Goal: Contribute content: Contribute content

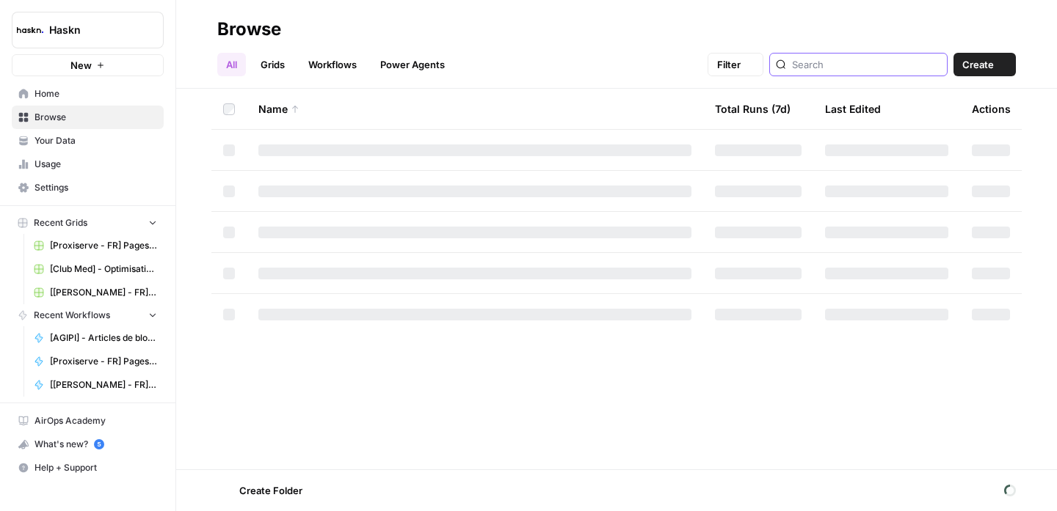
click at [889, 62] on input "search" at bounding box center [866, 64] width 149 height 15
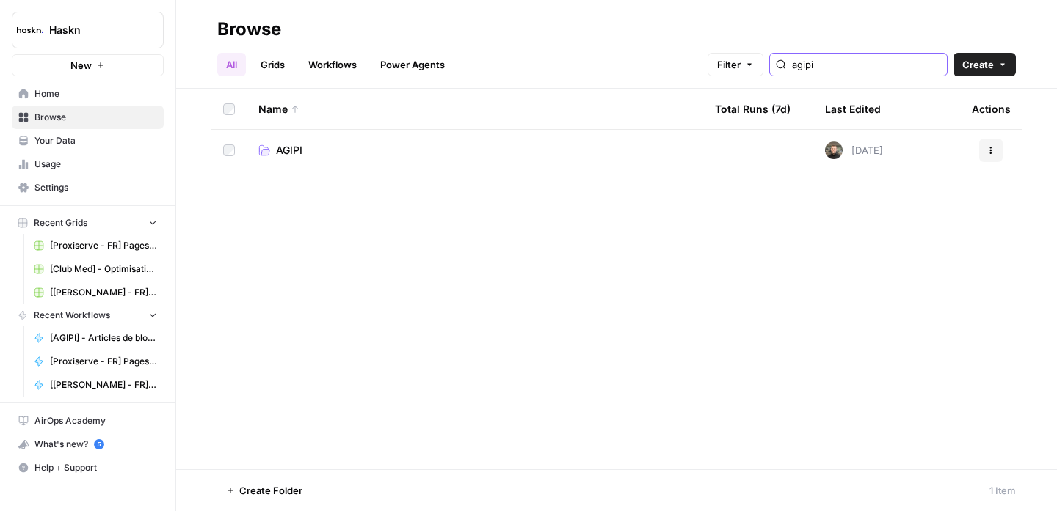
type input "agipi"
click at [285, 152] on span "AGIPI" at bounding box center [289, 150] width 26 height 15
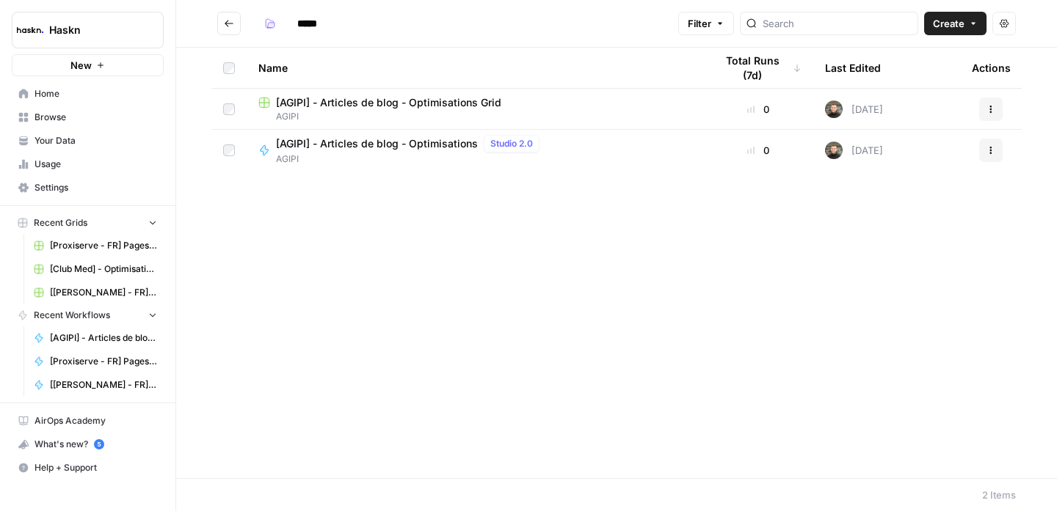
click at [402, 97] on span "[AGIPI] - Articles de blog - Optimisations Grid" at bounding box center [388, 102] width 225 height 15
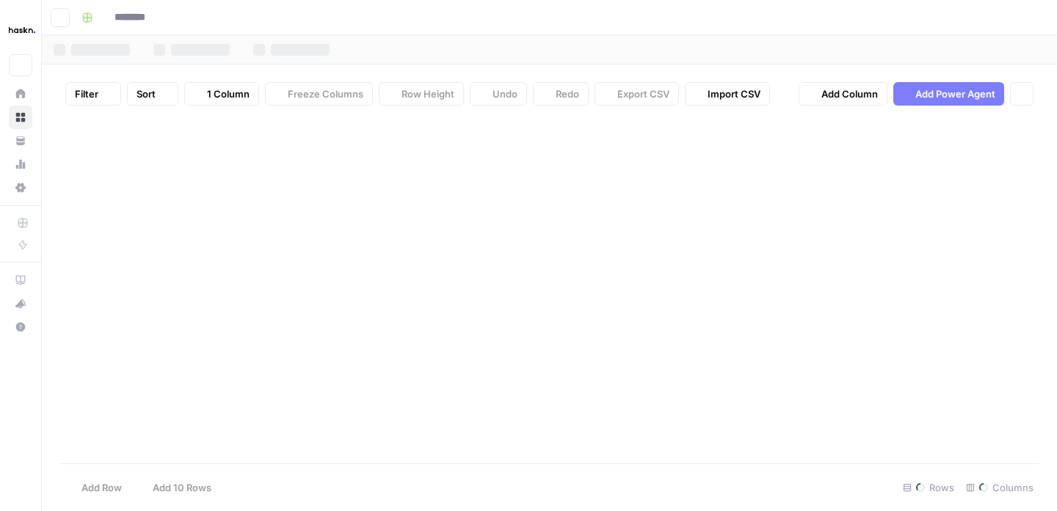
type input "**********"
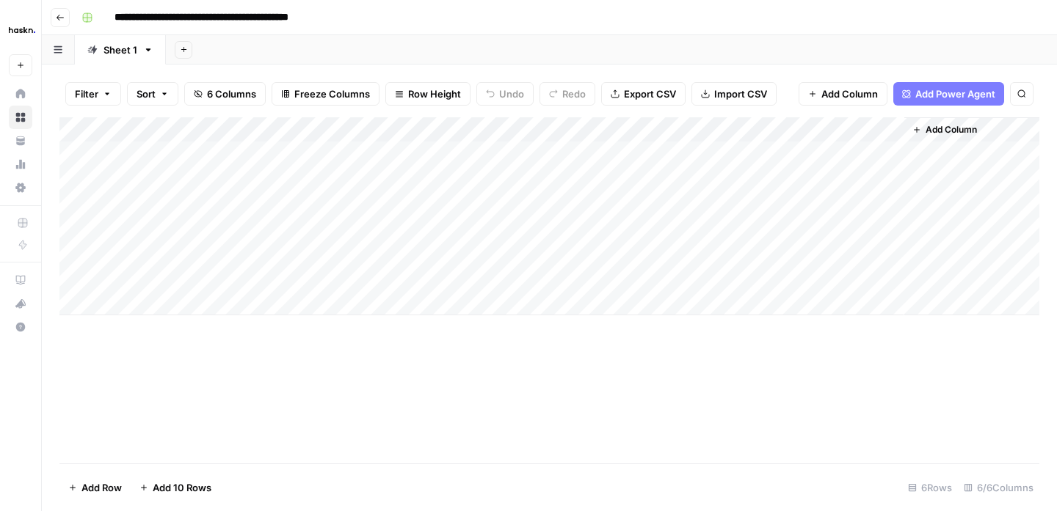
click at [289, 200] on div "Add Column" at bounding box center [549, 216] width 980 height 198
click at [230, 197] on div "Add Column" at bounding box center [549, 216] width 980 height 198
click at [198, 200] on div "Add Column" at bounding box center [549, 216] width 980 height 198
click at [566, 201] on div "Add Column" at bounding box center [549, 216] width 980 height 198
click at [67, 16] on button "Go back" at bounding box center [60, 17] width 19 height 19
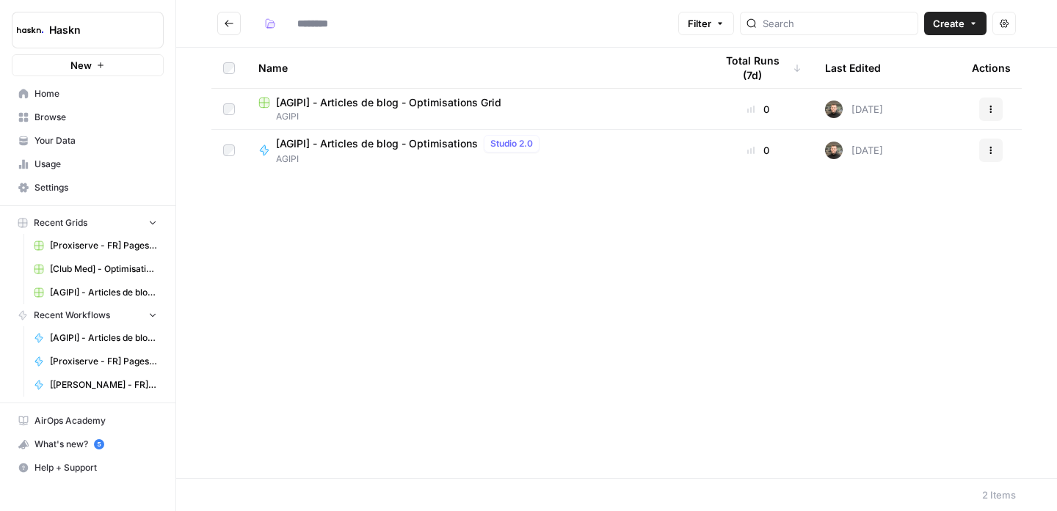
type input "*****"
click at [363, 147] on span "[AGIPI] - Articles de blog - Optimisations" at bounding box center [377, 143] width 202 height 15
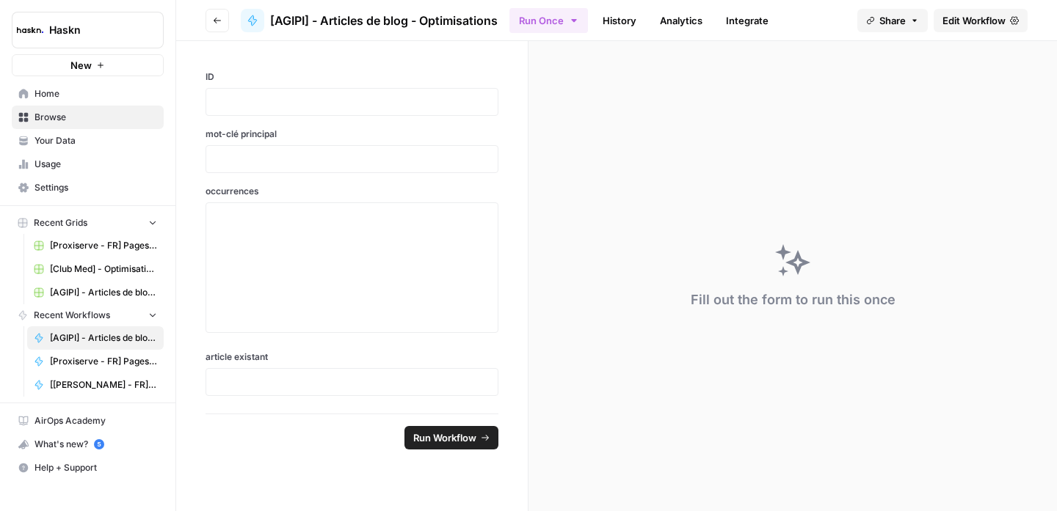
click at [980, 15] on span "Edit Workflow" at bounding box center [973, 20] width 63 height 15
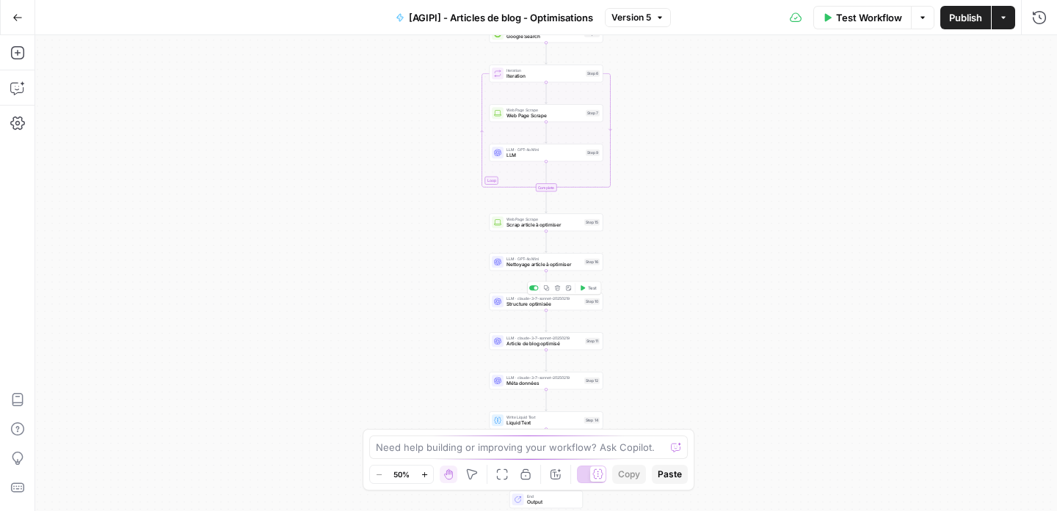
click at [561, 303] on span "Structure optimisée" at bounding box center [543, 304] width 75 height 7
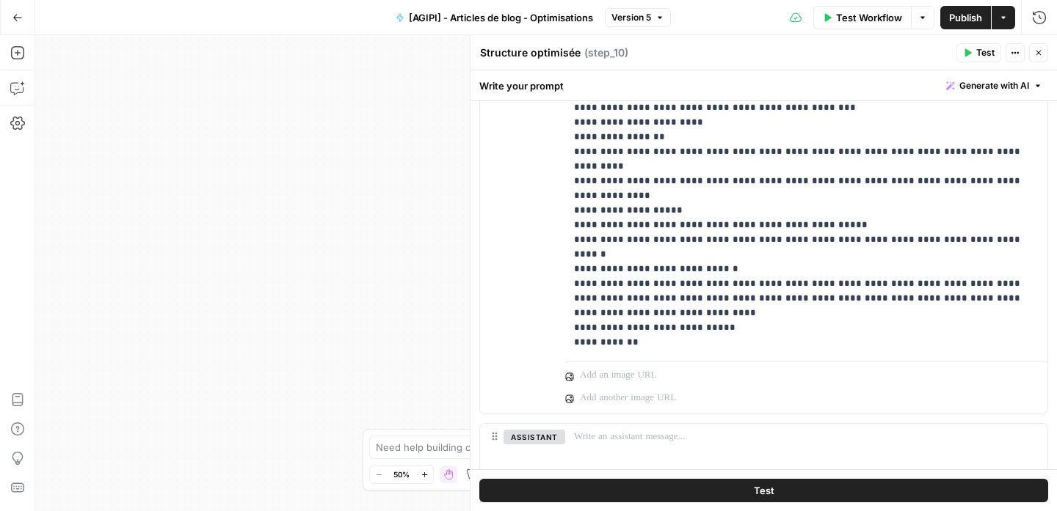
scroll to position [520, 0]
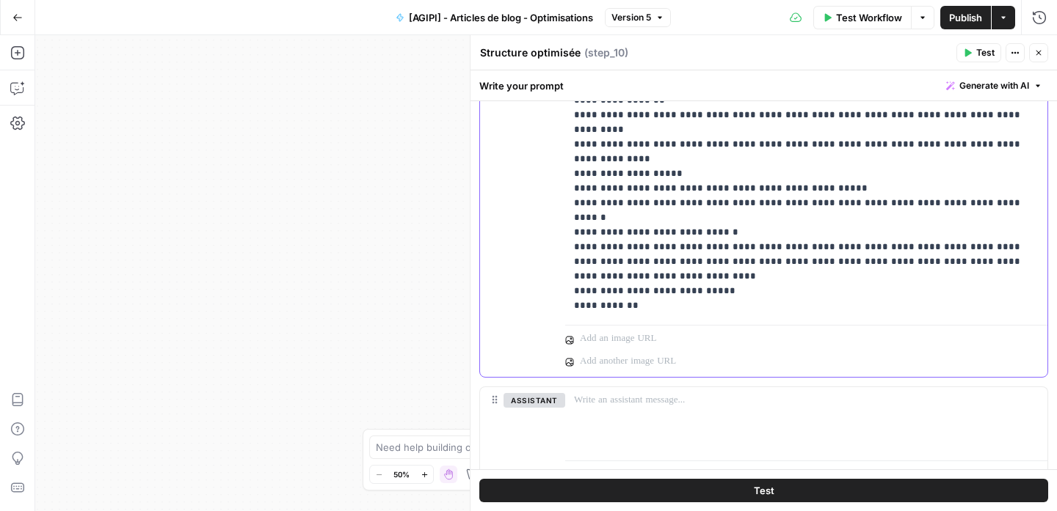
drag, startPoint x: 883, startPoint y: 259, endPoint x: 531, endPoint y: 258, distance: 352.2
click at [531, 258] on div "**********" at bounding box center [763, 63] width 567 height 627
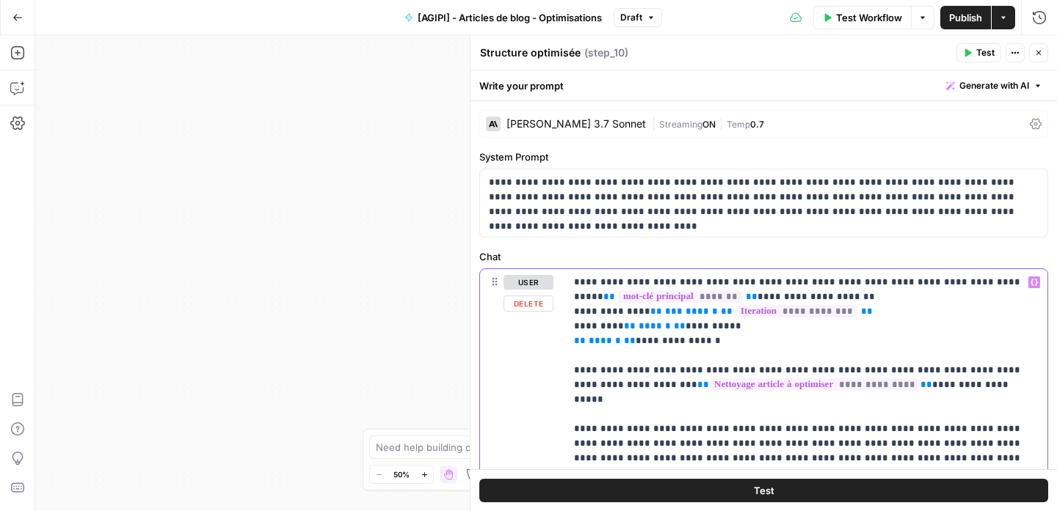
scroll to position [439, 0]
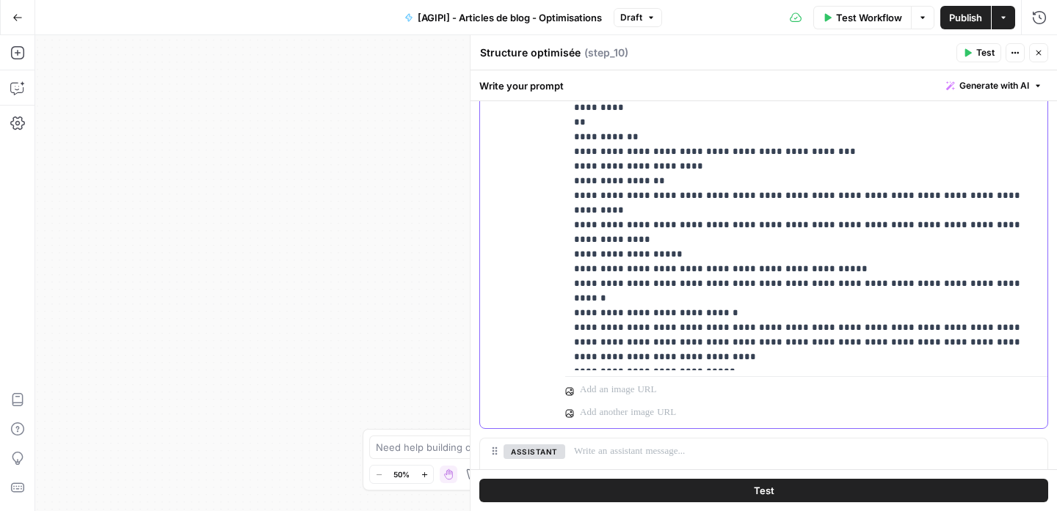
click at [898, 305] on p "**********" at bounding box center [800, 100] width 453 height 528
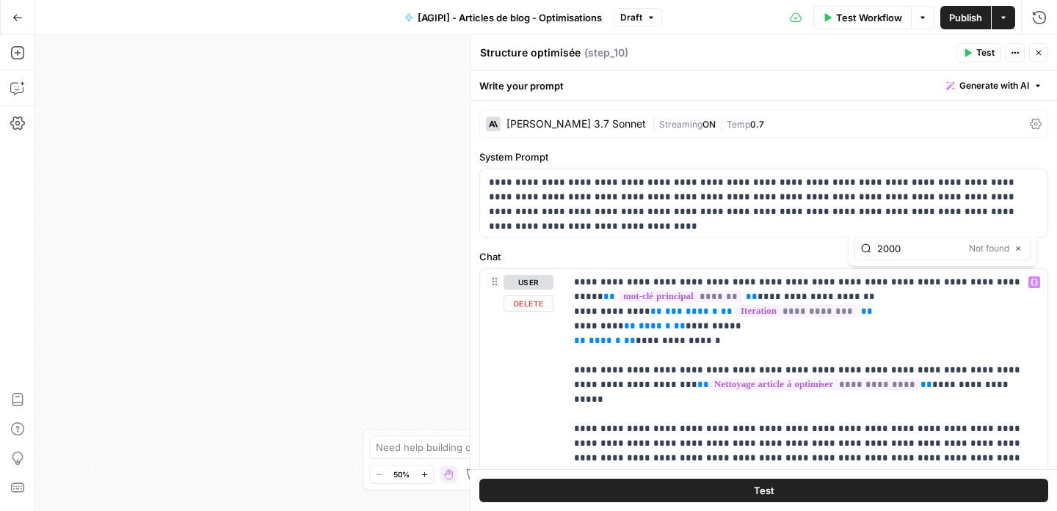
type input "2000"
click at [926, 230] on div "**********" at bounding box center [763, 204] width 567 height 68
drag, startPoint x: 936, startPoint y: 202, endPoint x: 936, endPoint y: 243, distance: 41.1
click at [936, 243] on div "**********" at bounding box center [763, 290] width 586 height 441
click at [953, 205] on p "**********" at bounding box center [758, 197] width 539 height 44
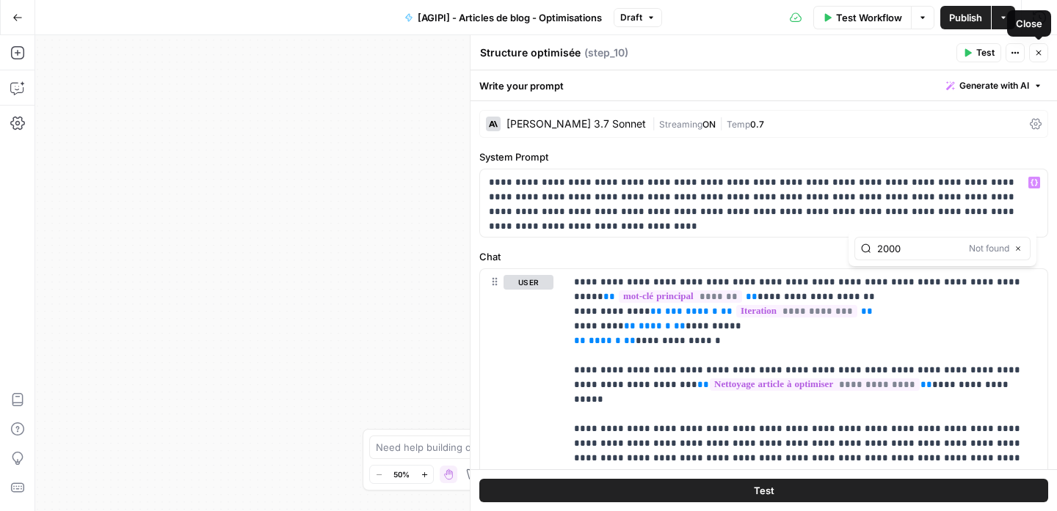
drag, startPoint x: 1037, startPoint y: 51, endPoint x: 892, endPoint y: 122, distance: 161.1
click at [1037, 50] on icon "button" at bounding box center [1038, 52] width 9 height 9
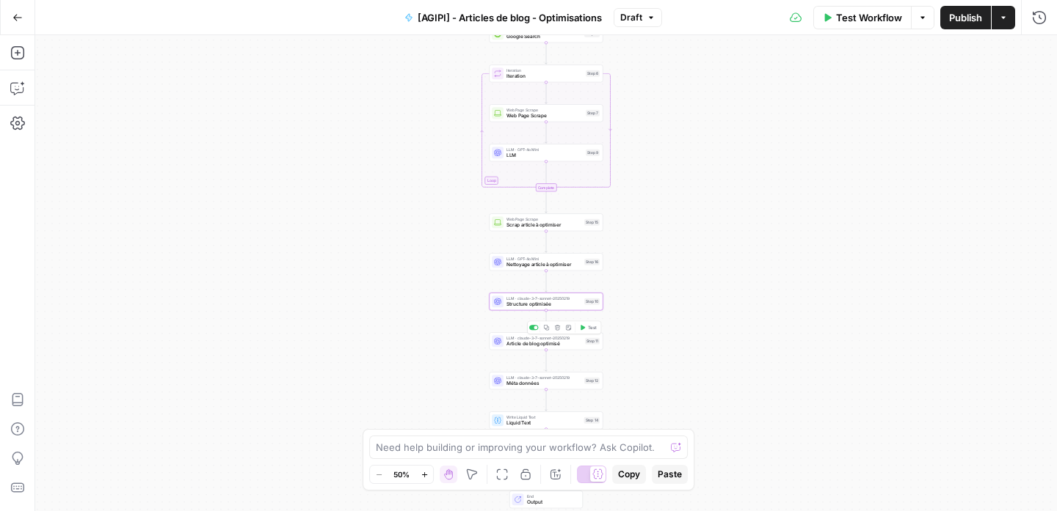
click at [563, 346] on span "Article de blog optimisé" at bounding box center [544, 343] width 76 height 7
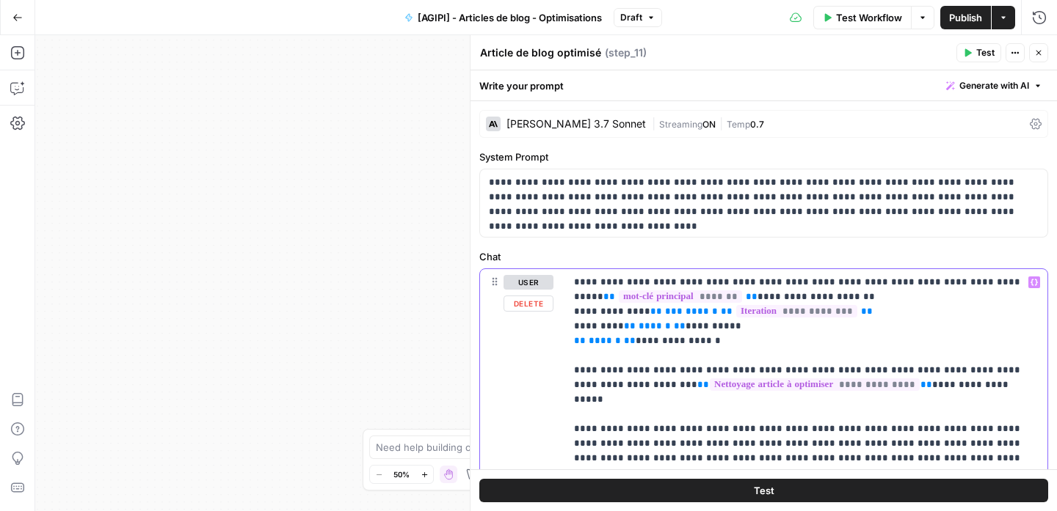
type input "2000"
click at [986, 250] on icon "button" at bounding box center [988, 248] width 7 height 7
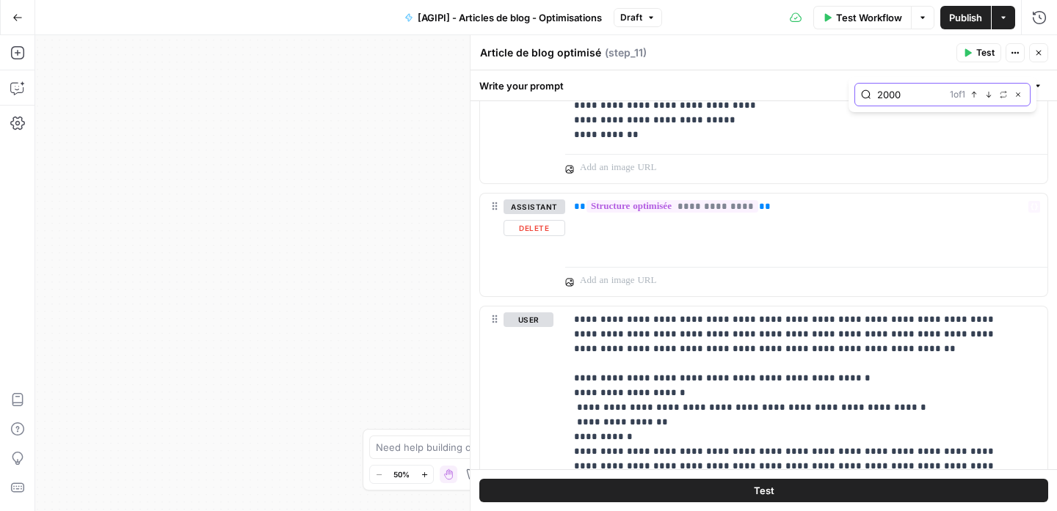
scroll to position [576, 0]
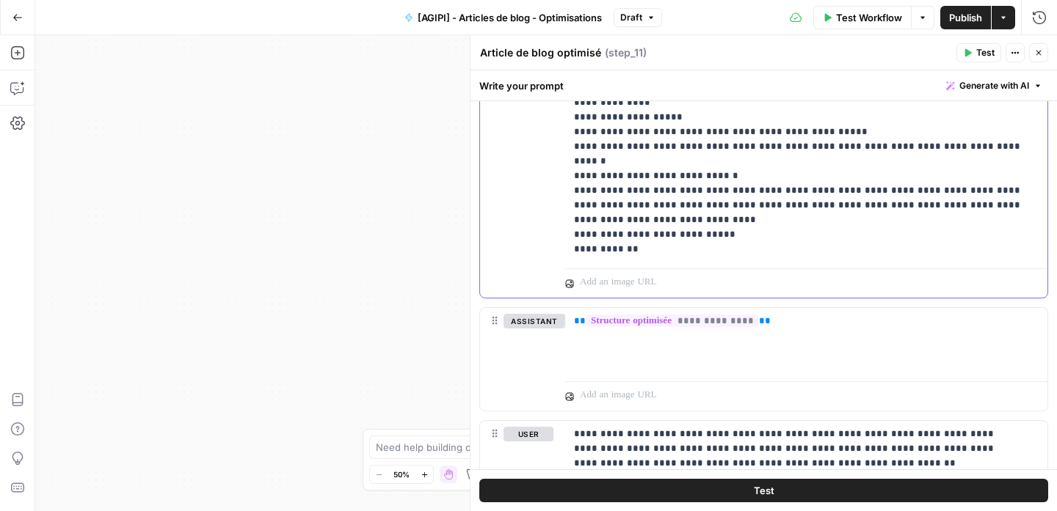
drag, startPoint x: 889, startPoint y: 205, endPoint x: 553, endPoint y: 211, distance: 336.1
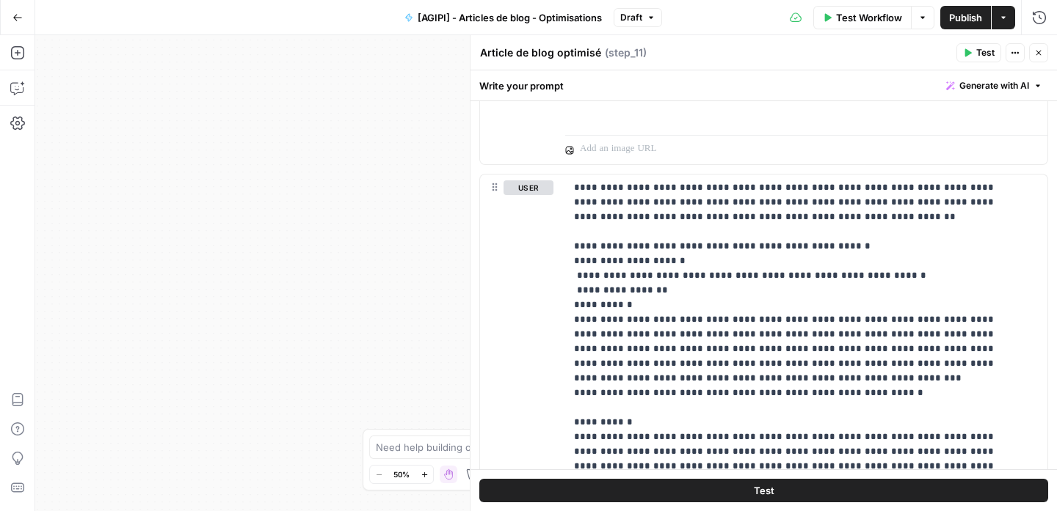
scroll to position [1057, 0]
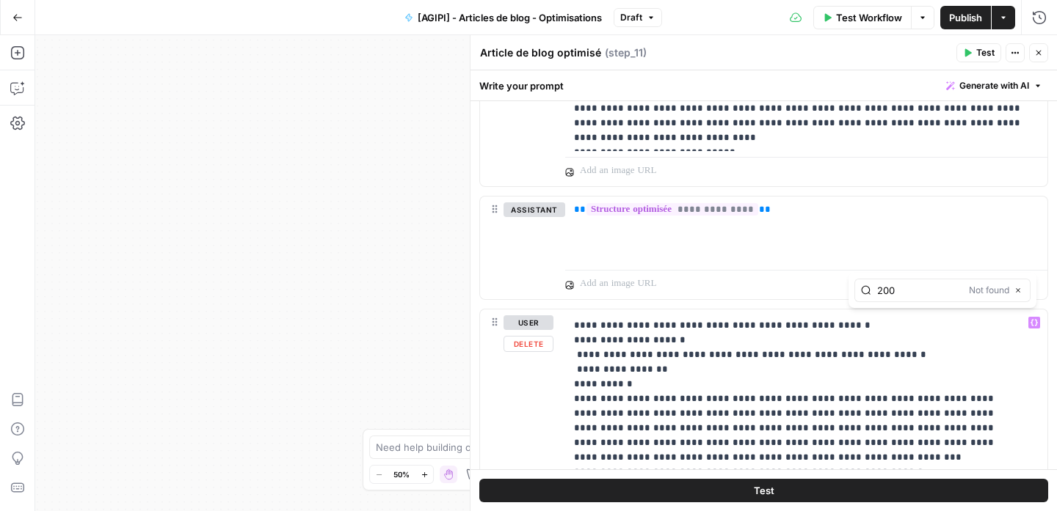
scroll to position [236, 0]
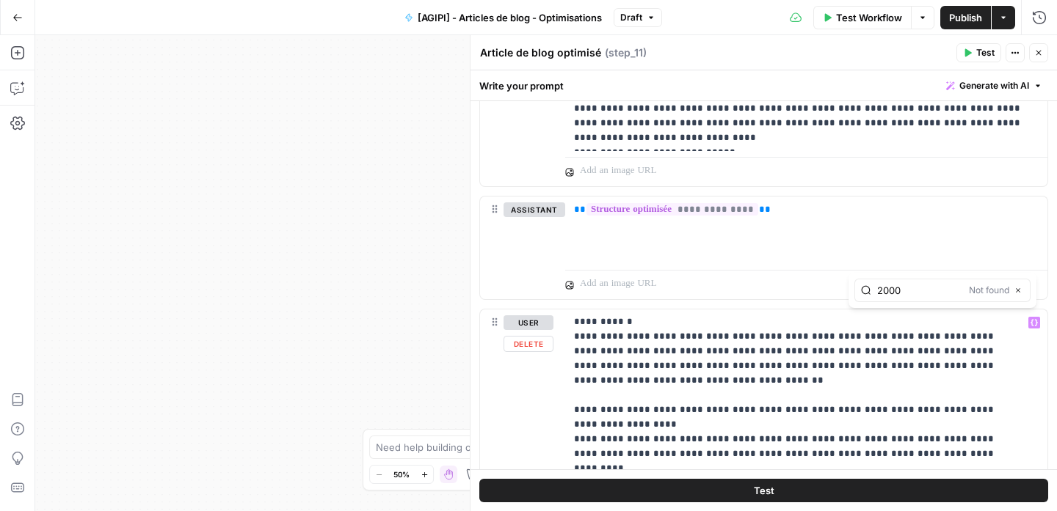
type input "2000"
click at [1015, 283] on div "2000 Not found Close" at bounding box center [942, 290] width 176 height 23
click at [974, 15] on span "Publish" at bounding box center [965, 17] width 33 height 15
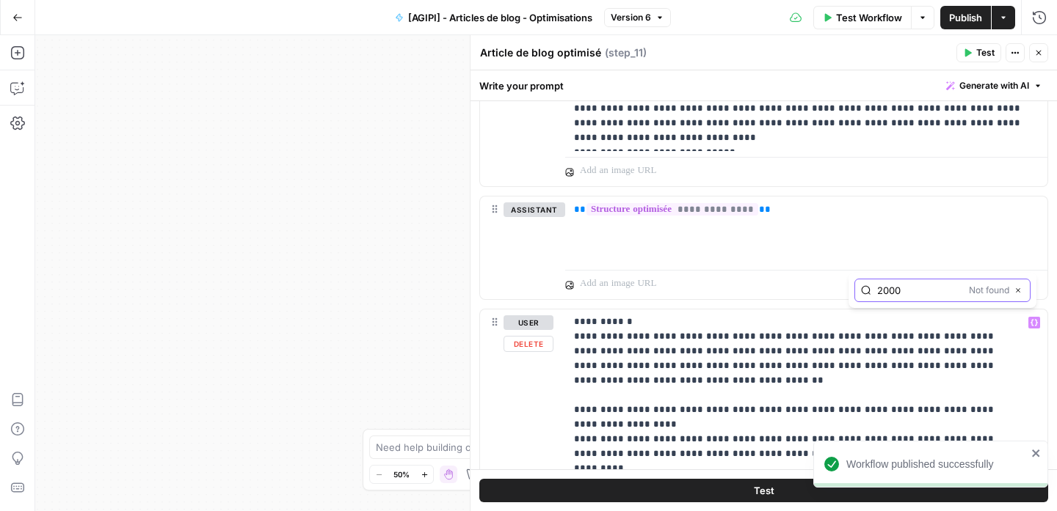
click at [1019, 292] on icon "button" at bounding box center [1017, 290] width 7 height 7
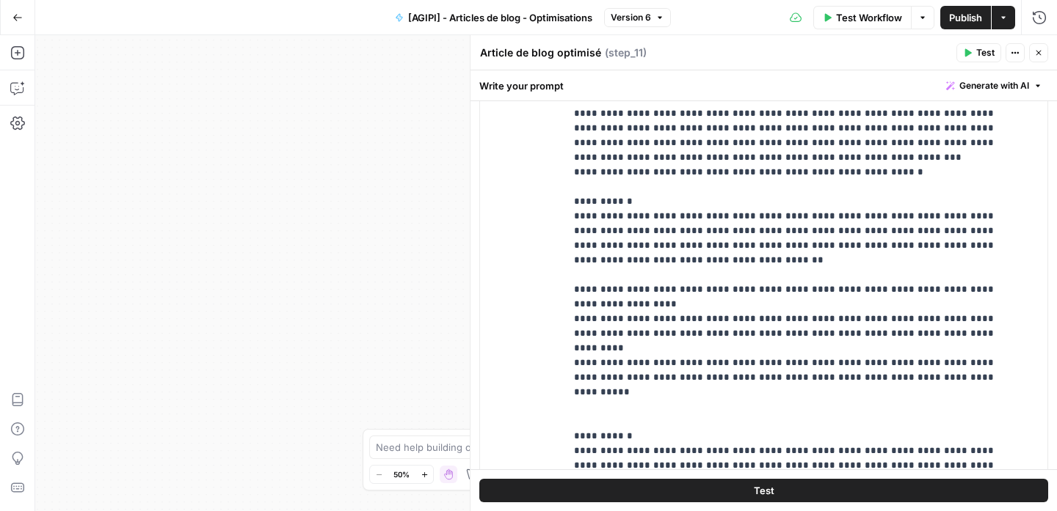
scroll to position [1176, 0]
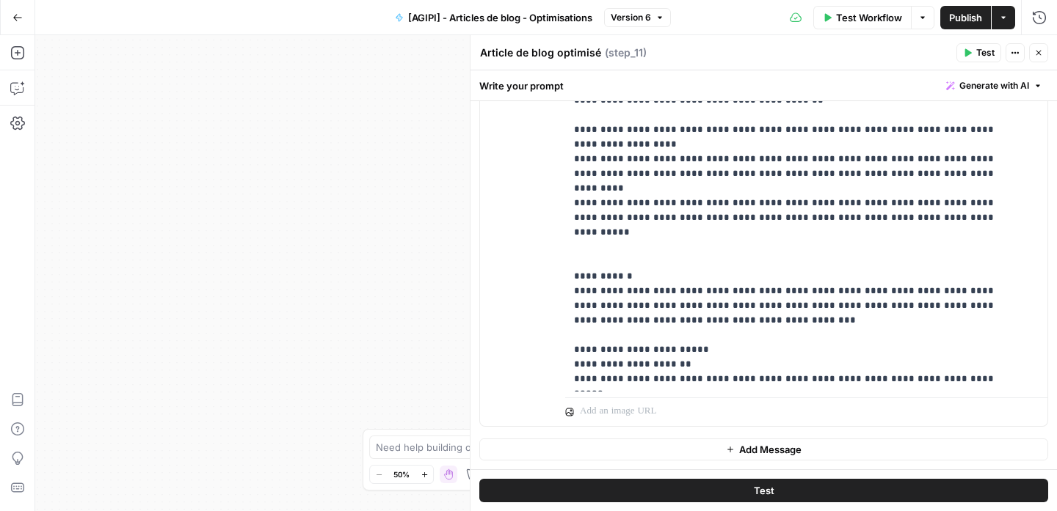
click at [974, 21] on span "Publish" at bounding box center [965, 17] width 33 height 15
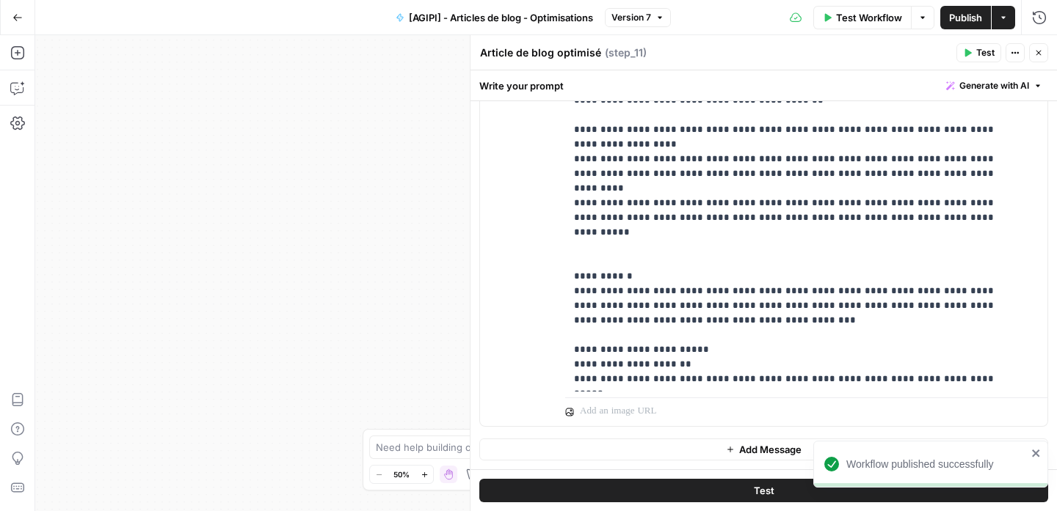
click at [1007, 24] on button "Actions" at bounding box center [1002, 17] width 23 height 23
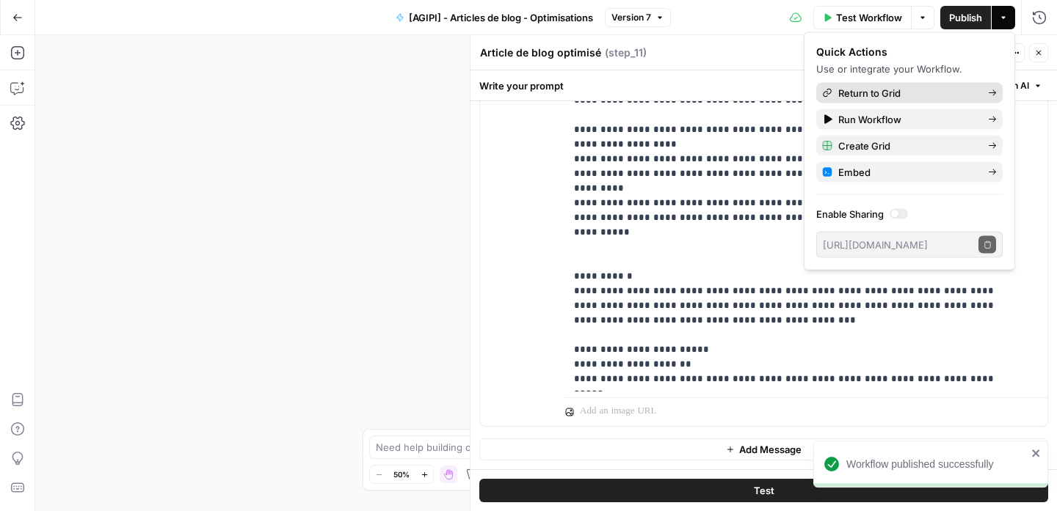
click at [917, 96] on span "Return to Grid" at bounding box center [907, 93] width 138 height 15
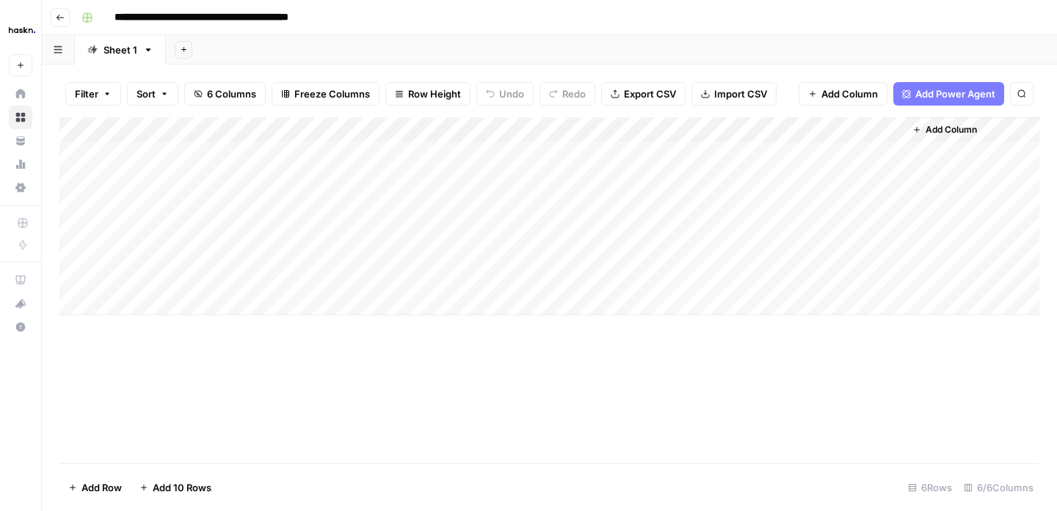
click at [415, 202] on div "Add Column" at bounding box center [549, 216] width 980 height 198
click at [414, 227] on div "Add Column" at bounding box center [549, 216] width 980 height 198
type textarea "**********"
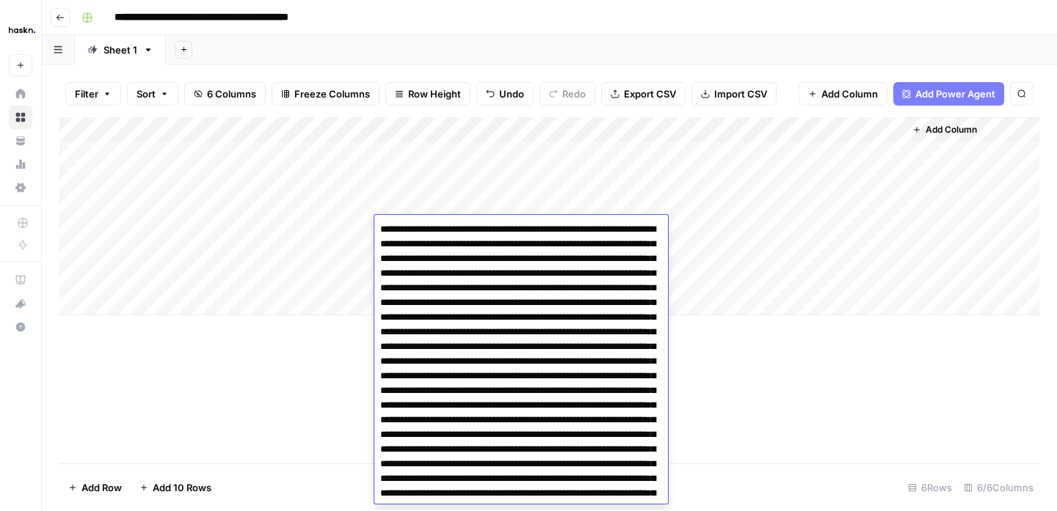
scroll to position [347, 0]
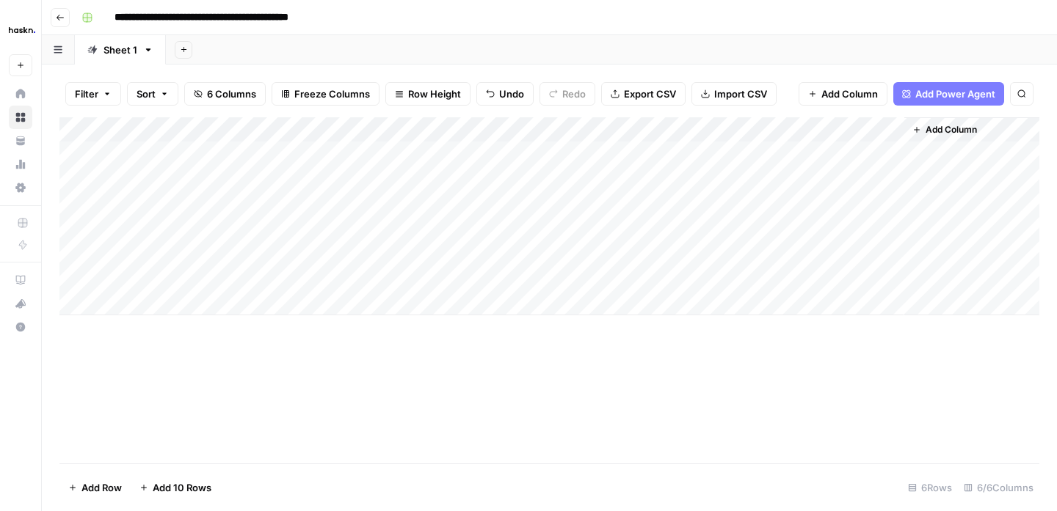
click at [333, 282] on div "Add Column" at bounding box center [549, 216] width 980 height 198
click at [696, 205] on div "Add Column" at bounding box center [549, 216] width 980 height 198
click at [59, 22] on button "Go back" at bounding box center [60, 17] width 19 height 19
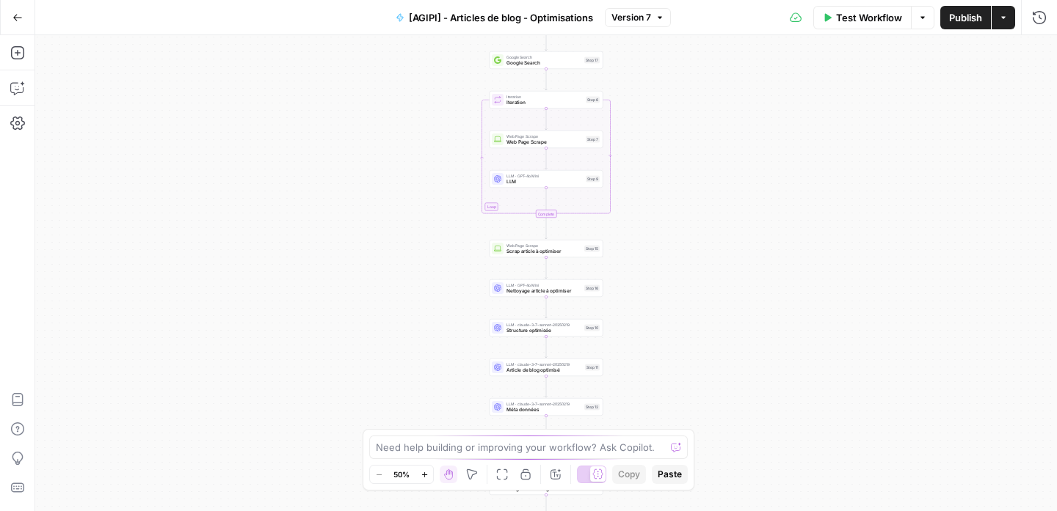
click at [543, 369] on span "Article de blog optimisé" at bounding box center [544, 370] width 76 height 7
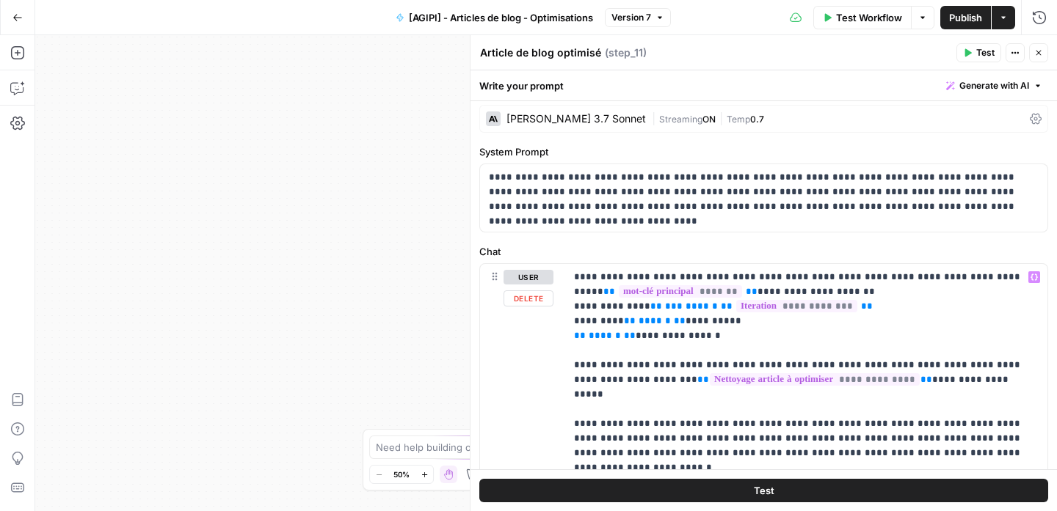
scroll to position [16, 0]
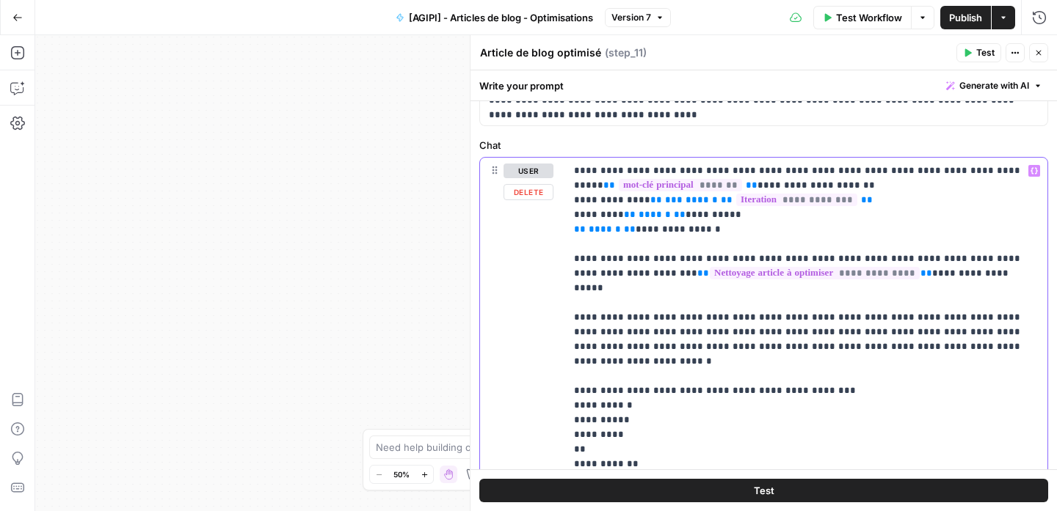
click at [910, 340] on p "**********" at bounding box center [800, 428] width 453 height 528
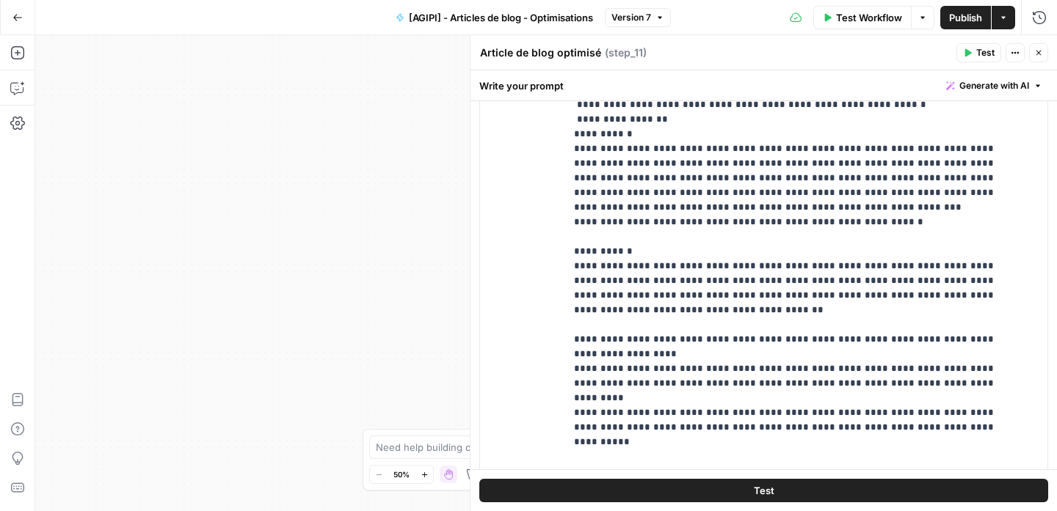
scroll to position [969, 0]
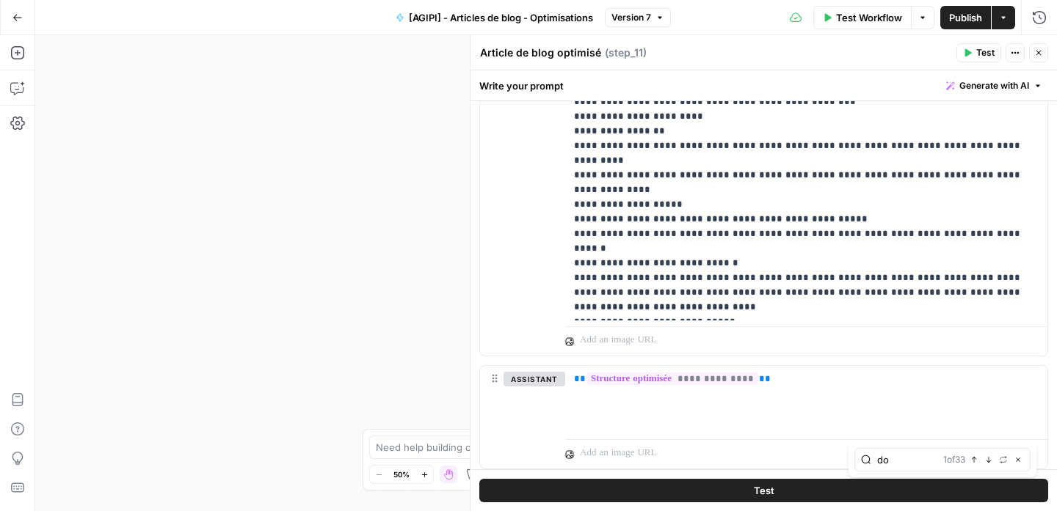
scroll to position [642, 0]
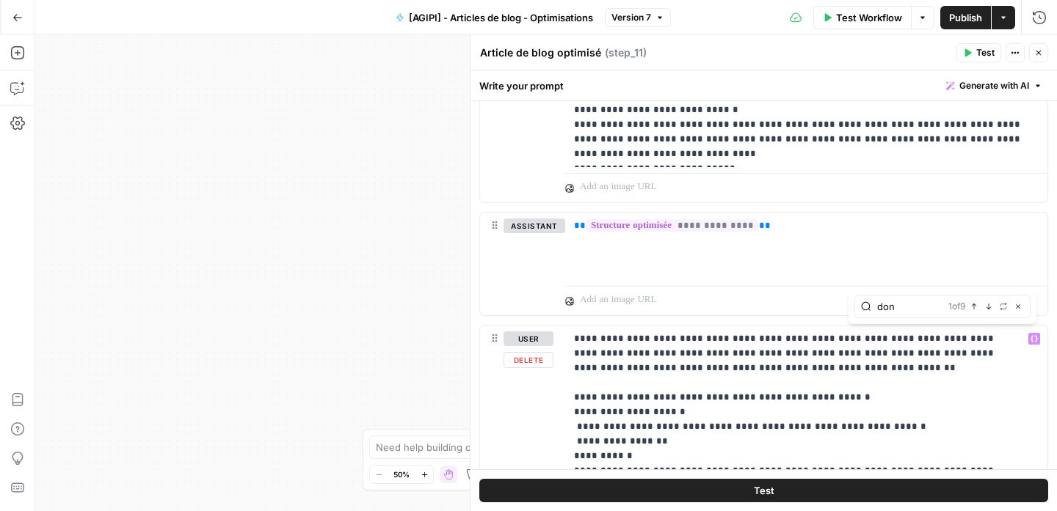
type input "don"
click at [988, 307] on icon "button" at bounding box center [988, 306] width 7 height 7
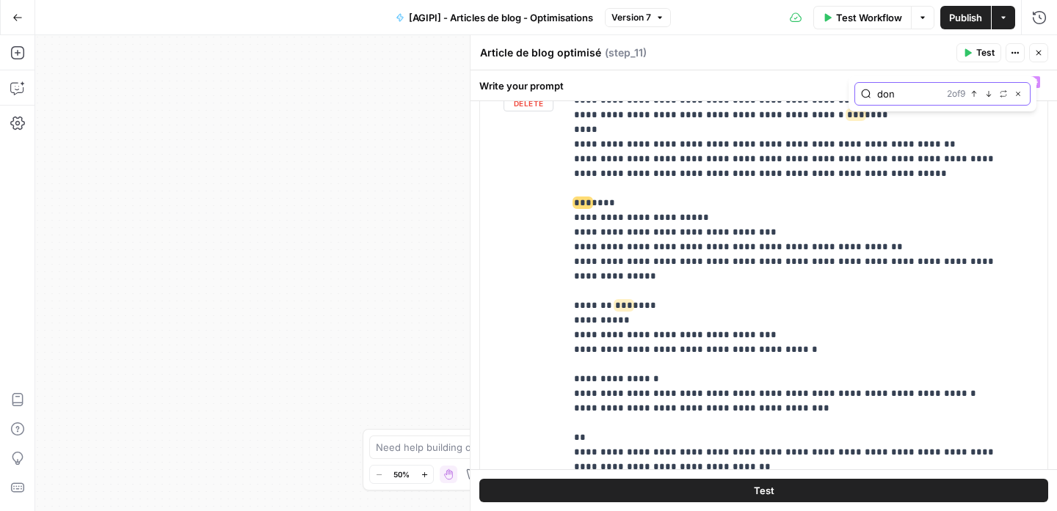
scroll to position [551, 0]
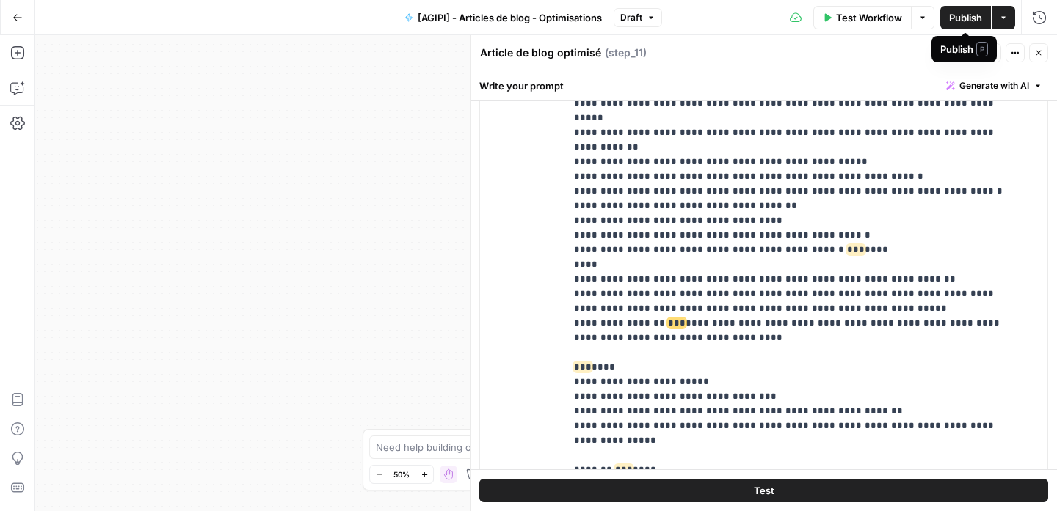
drag, startPoint x: 983, startPoint y: 20, endPoint x: 838, endPoint y: 61, distance: 150.3
click at [838, 61] on body "Haskn New Home Browse Your Data Usage Settings Recent Grids [Proxiserve - FR] P…" at bounding box center [528, 255] width 1057 height 511
click at [1001, 15] on icon "button" at bounding box center [1003, 17] width 9 height 9
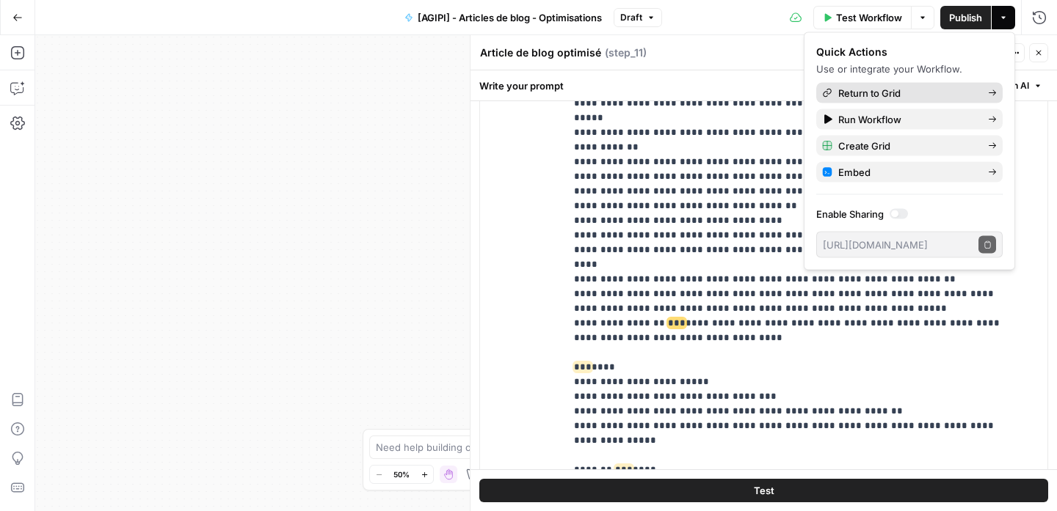
click at [911, 95] on span "Return to Grid" at bounding box center [907, 93] width 138 height 15
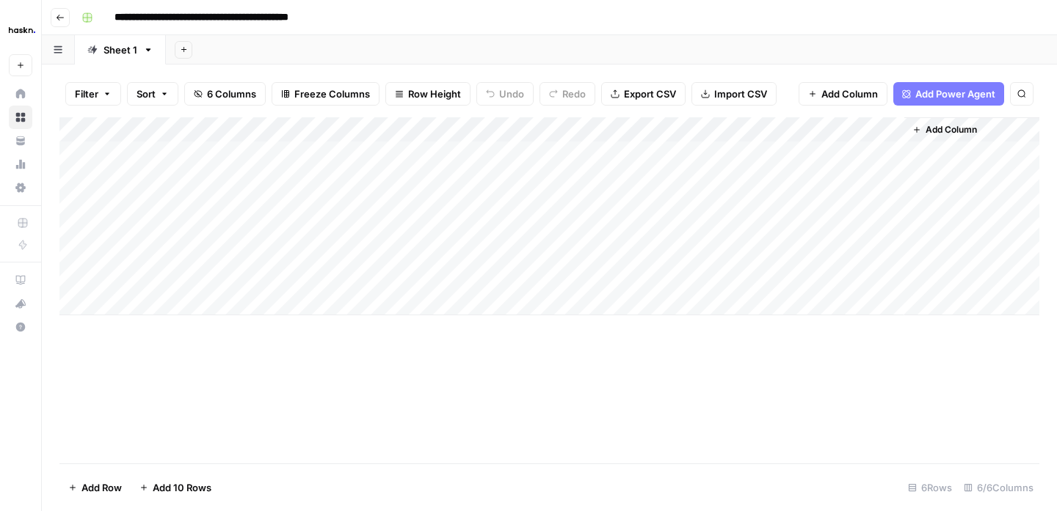
click at [59, 12] on button "Go back" at bounding box center [60, 17] width 19 height 19
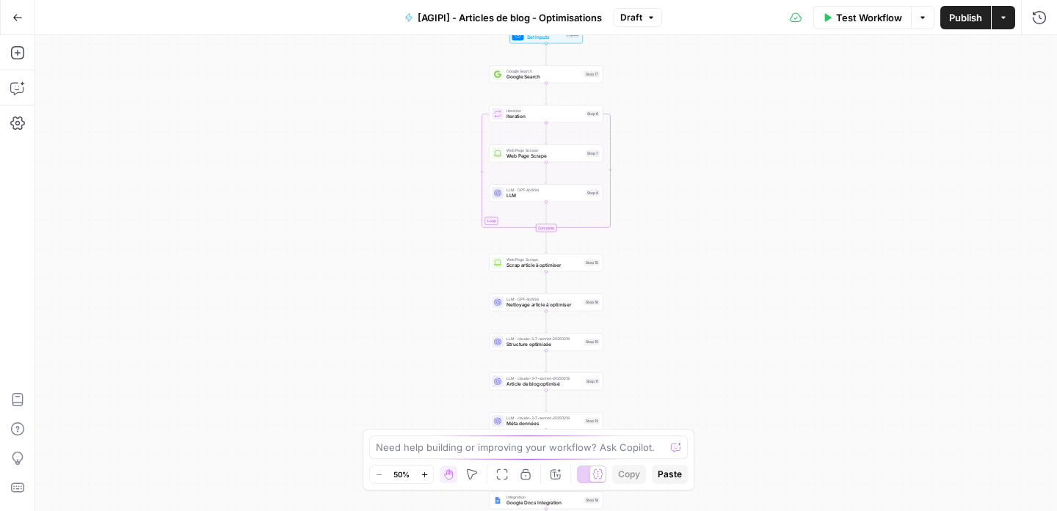
click at [806, 180] on div "Workflow Set Inputs Inputs Google Search Google Search Step 17 Loop Iteration I…" at bounding box center [545, 273] width 1021 height 476
click at [575, 309] on div "LLM · GPT-4o Mini Nettoyage article à optimiser Step 16 Copy step Delete step A…" at bounding box center [546, 303] width 114 height 18
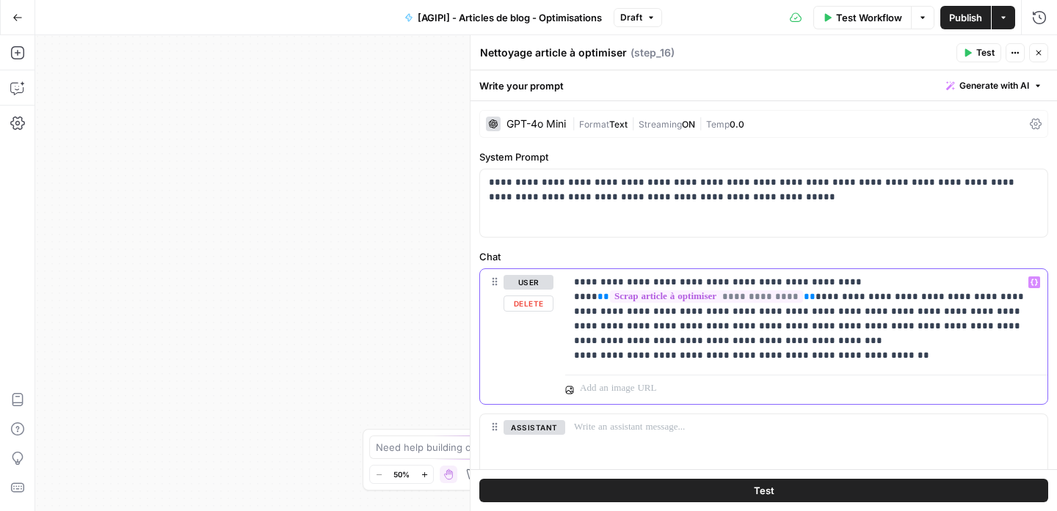
click at [934, 351] on p "**********" at bounding box center [800, 319] width 453 height 88
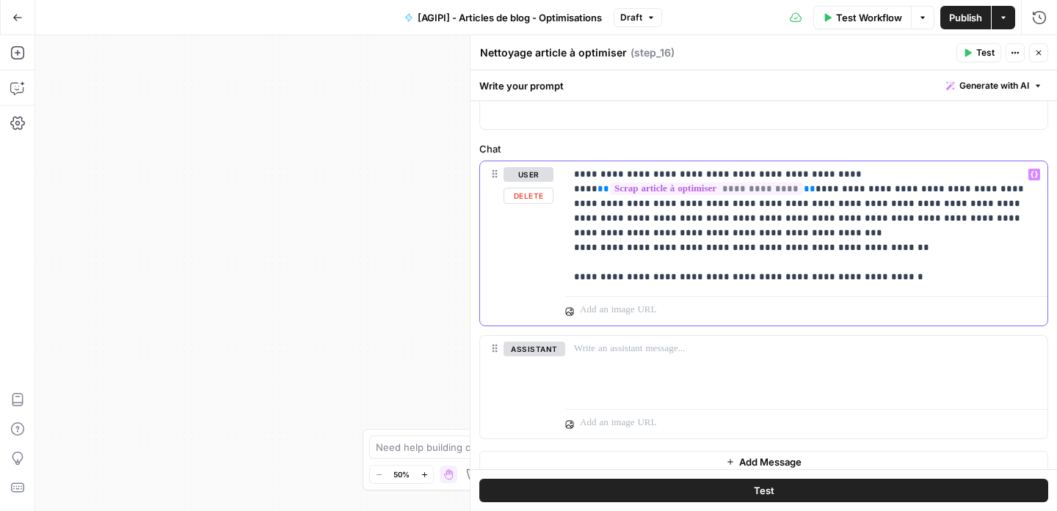
scroll to position [117, 0]
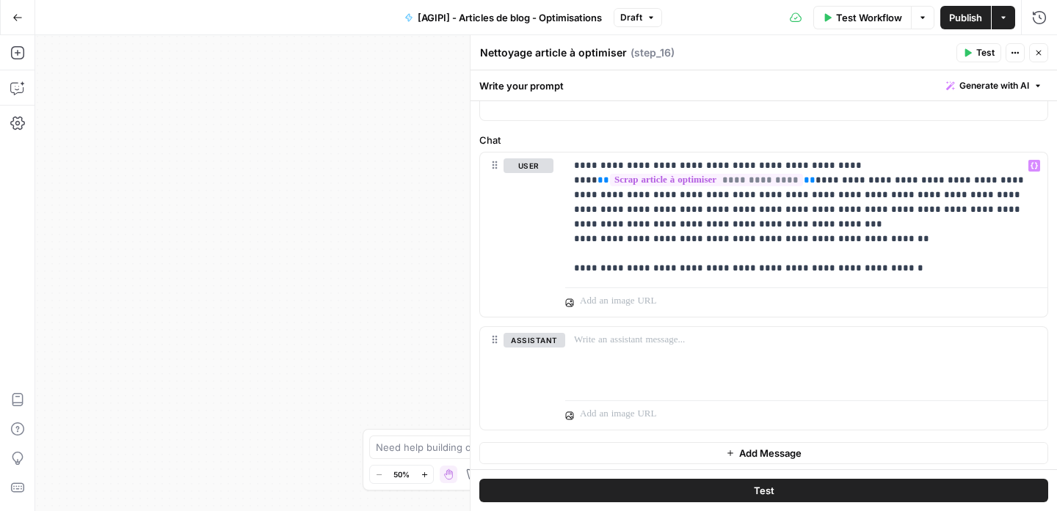
click at [1037, 51] on icon "button" at bounding box center [1038, 53] width 5 height 5
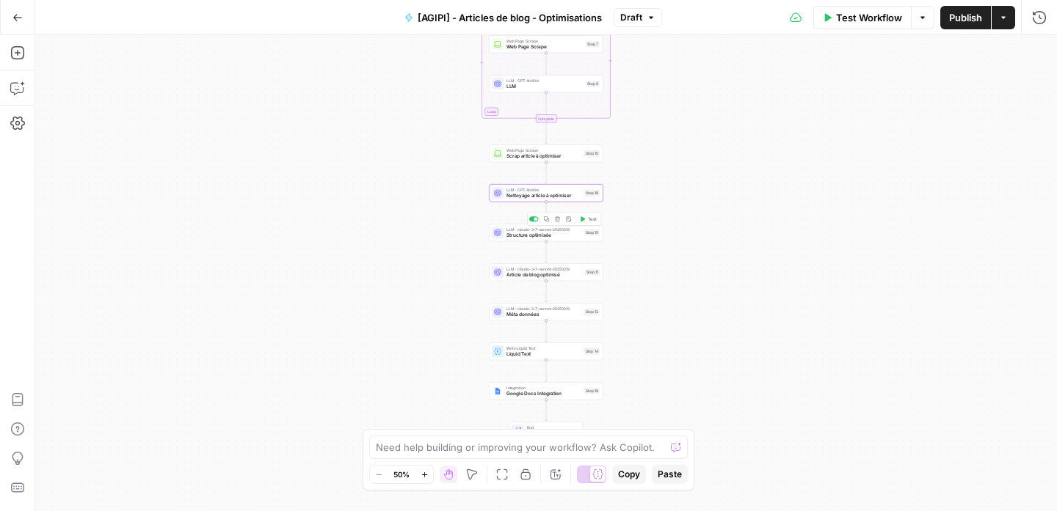
click at [567, 235] on span "Structure optimisée" at bounding box center [543, 235] width 75 height 7
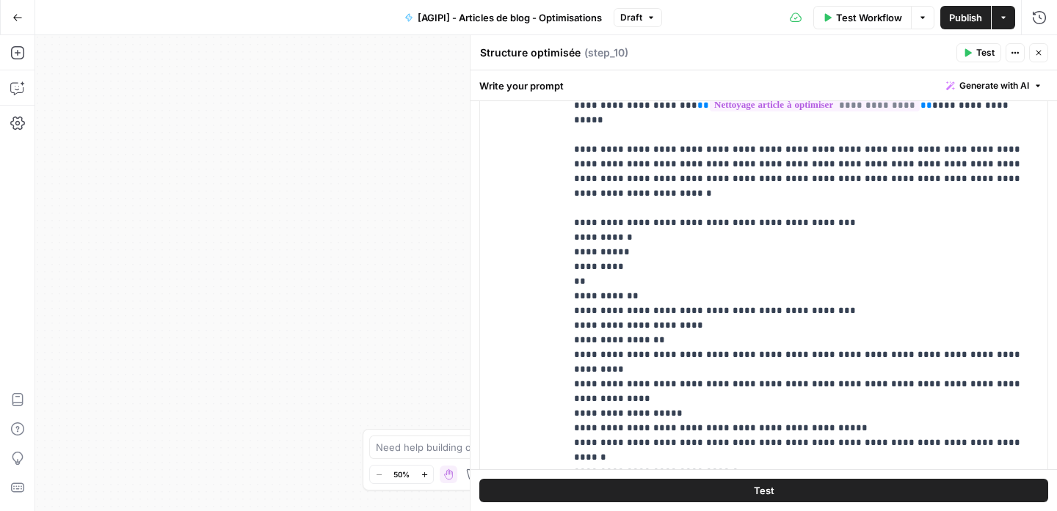
scroll to position [555, 0]
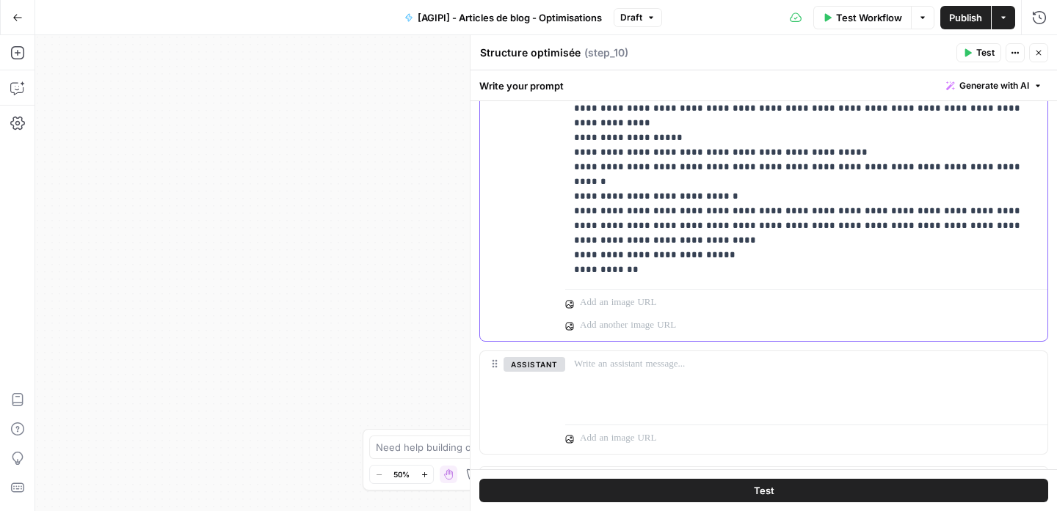
drag, startPoint x: 862, startPoint y: 232, endPoint x: 569, endPoint y: 230, distance: 293.5
copy p "**********"
drag, startPoint x: 1043, startPoint y: 48, endPoint x: 817, endPoint y: 208, distance: 276.5
click at [1043, 48] on button "Close" at bounding box center [1038, 52] width 19 height 19
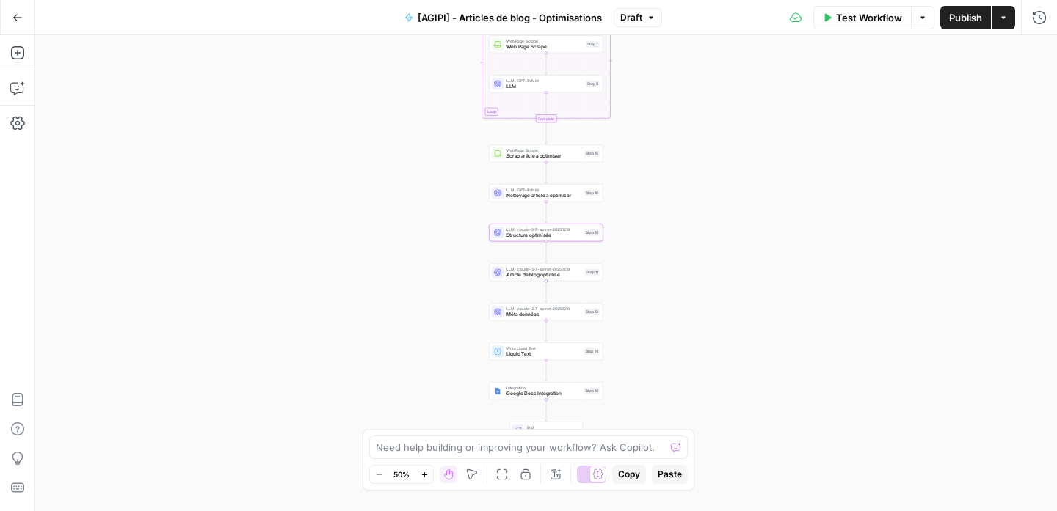
click at [572, 277] on span "Article de blog optimisé" at bounding box center [544, 275] width 76 height 7
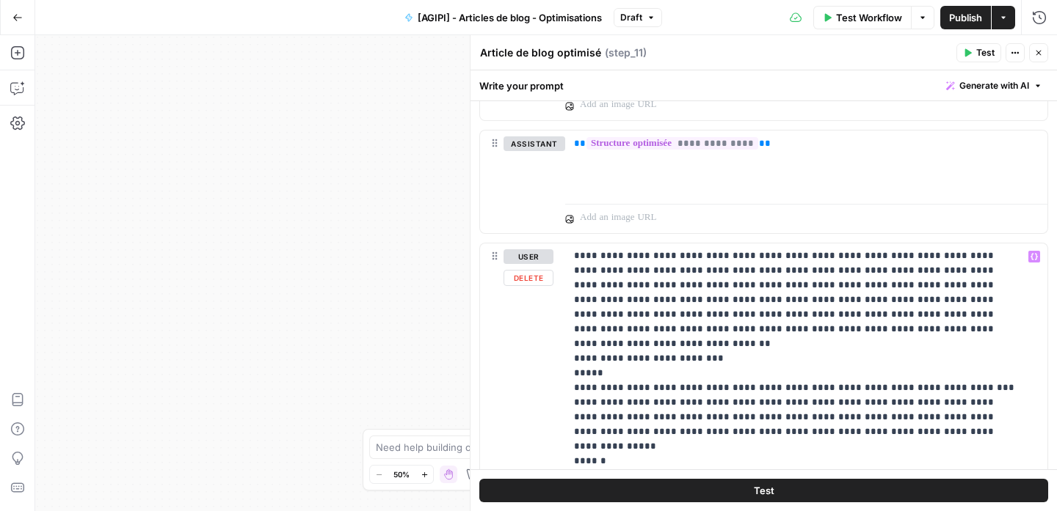
scroll to position [1176, 0]
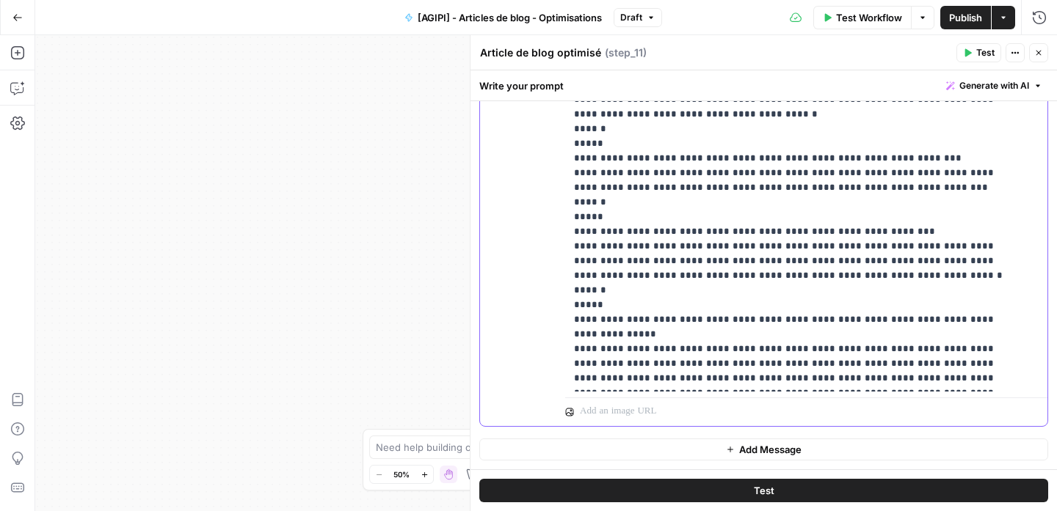
drag, startPoint x: 978, startPoint y: 23, endPoint x: 941, endPoint y: 4, distance: 41.4
click at [978, 23] on span "Publish" at bounding box center [965, 17] width 33 height 15
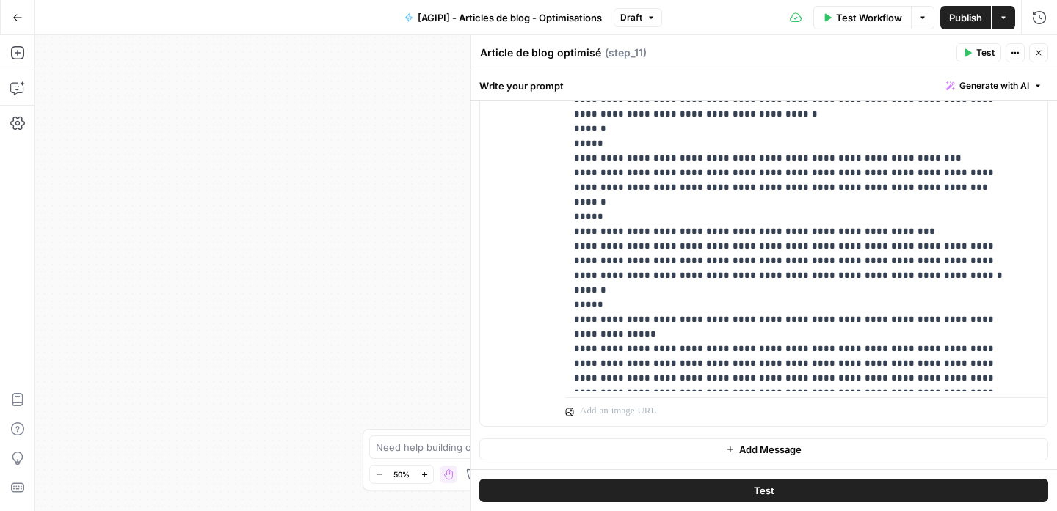
click at [961, 26] on button "Publish" at bounding box center [965, 17] width 51 height 23
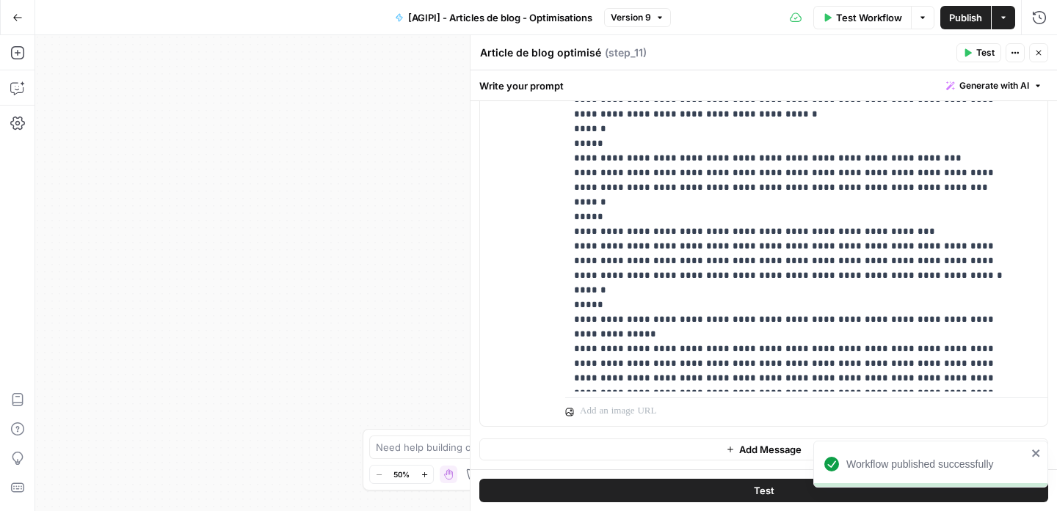
click at [1002, 20] on icon "button" at bounding box center [1003, 17] width 9 height 9
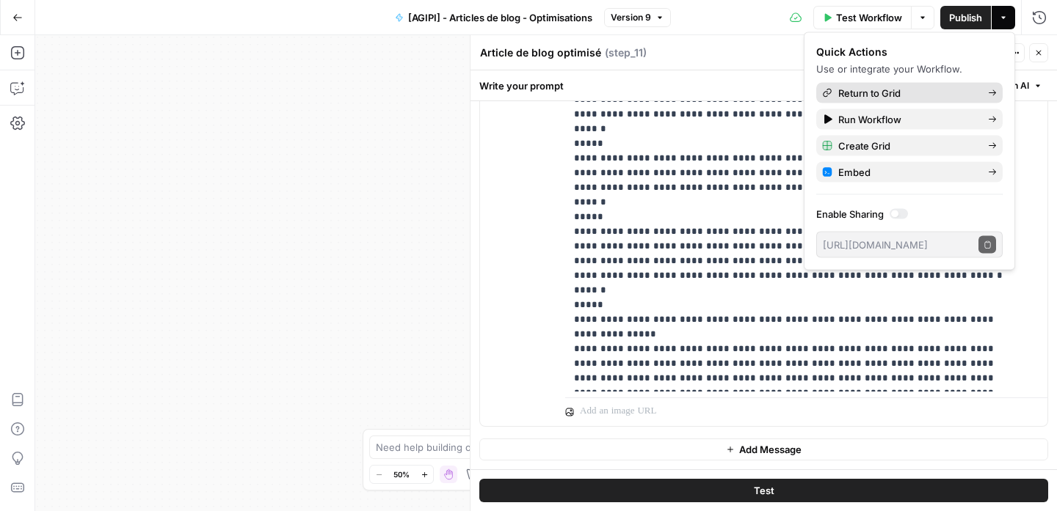
click at [930, 90] on span "Return to Grid" at bounding box center [907, 93] width 138 height 15
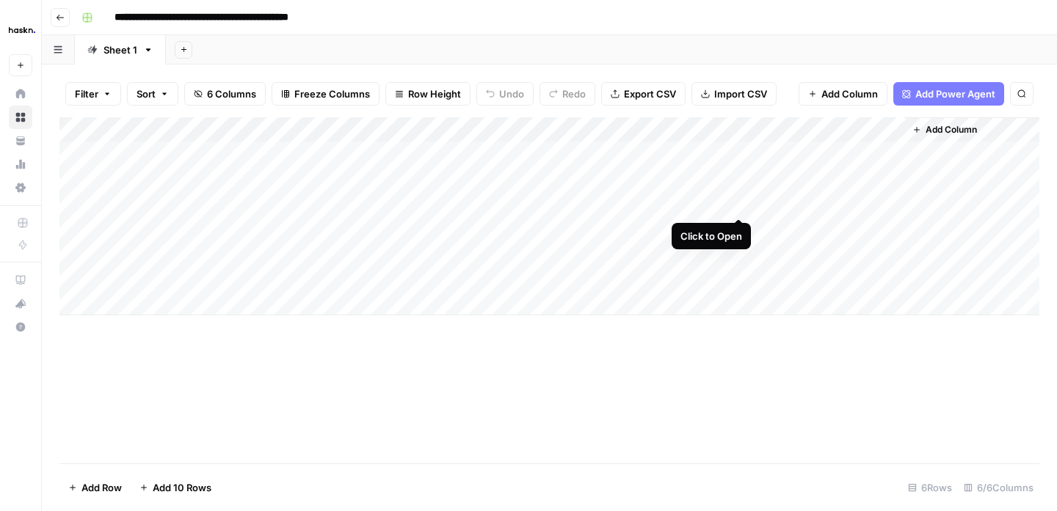
click at [735, 206] on div "Add Column" at bounding box center [549, 216] width 980 height 198
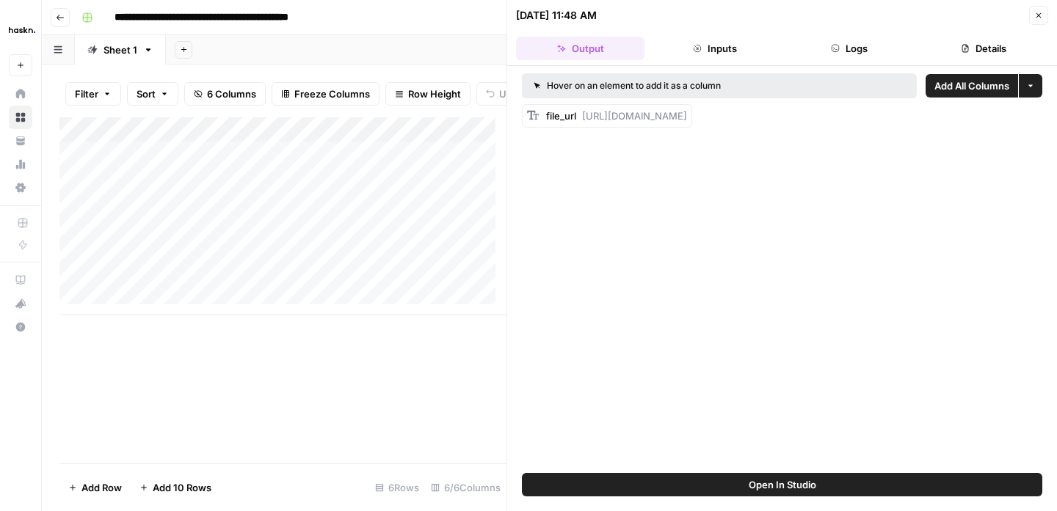
click at [864, 51] on button "Logs" at bounding box center [849, 48] width 128 height 23
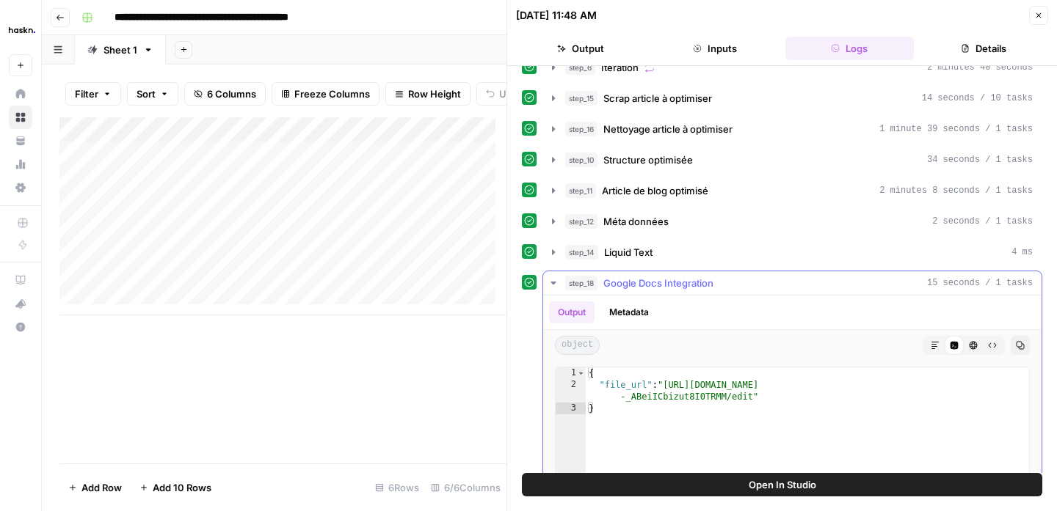
scroll to position [61, 0]
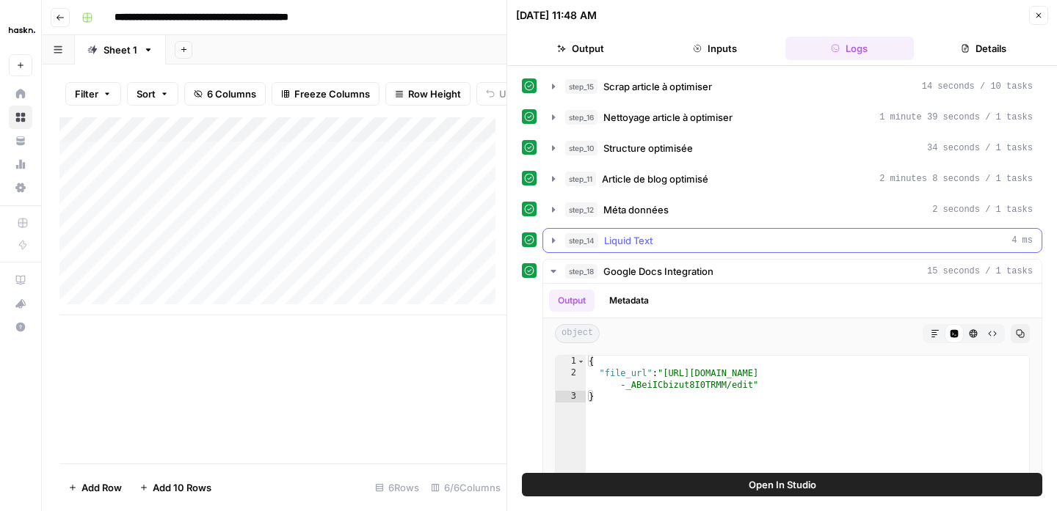
click at [554, 236] on icon "button" at bounding box center [553, 241] width 12 height 12
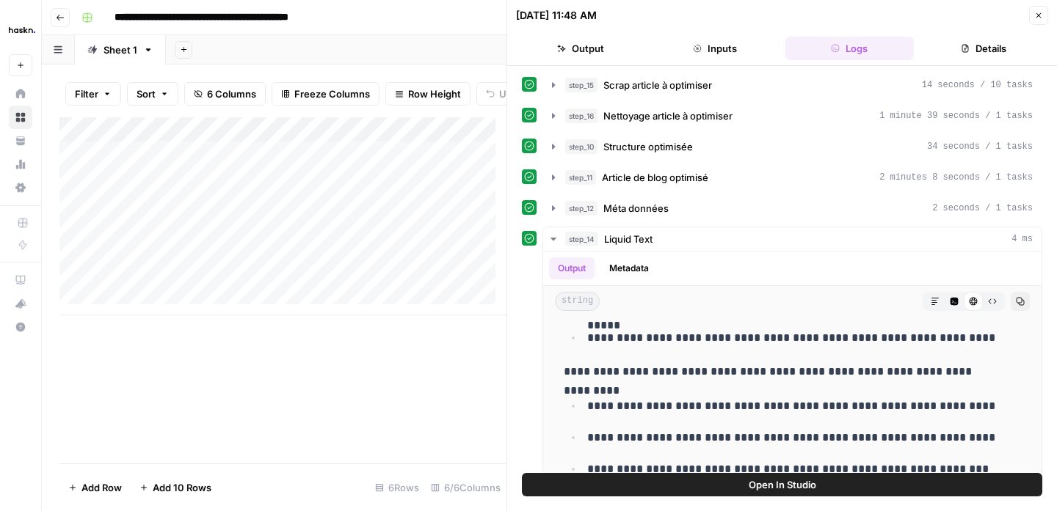
scroll to position [0, 0]
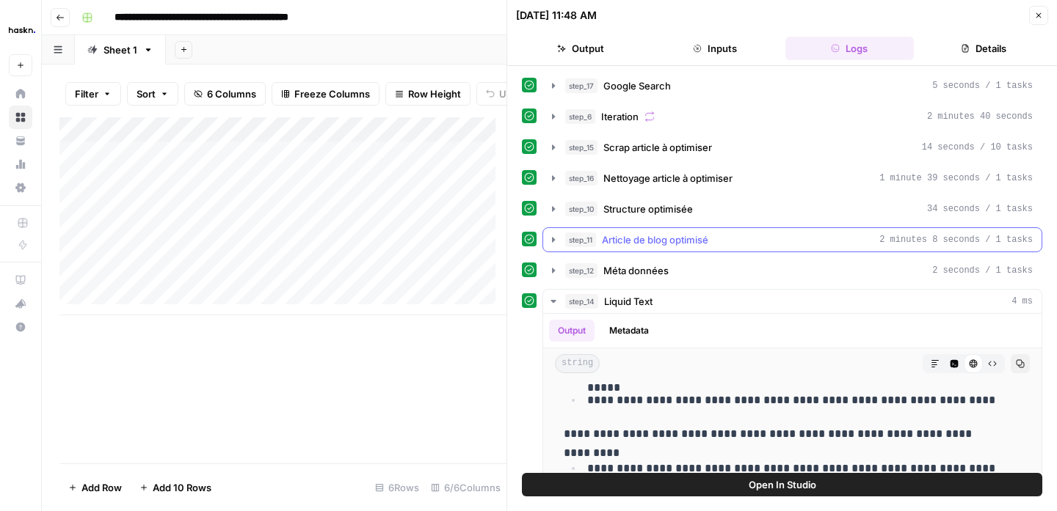
click at [850, 244] on div "step_11 Article de blog optimisé 2 minutes 8 seconds / 1 tasks" at bounding box center [798, 240] width 467 height 15
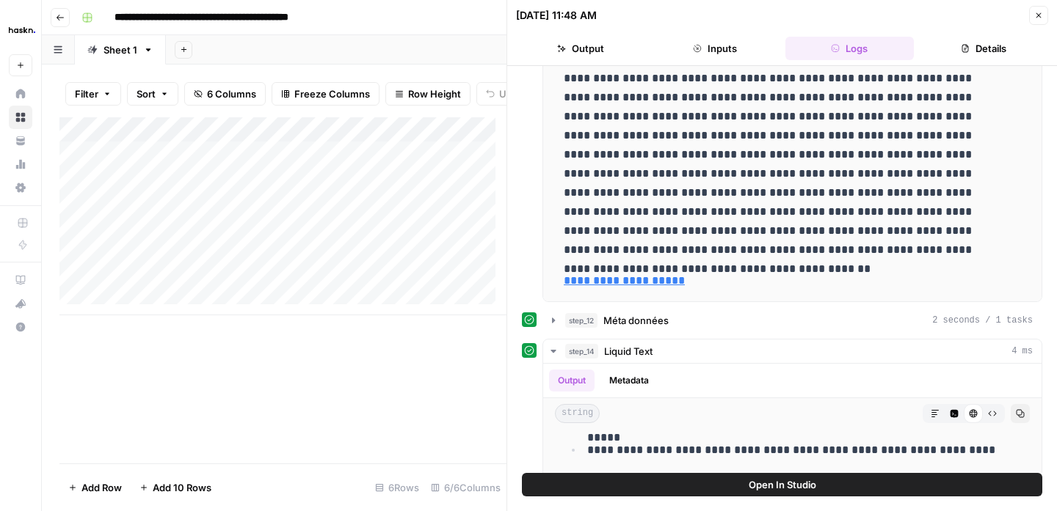
scroll to position [317, 0]
click at [550, 352] on icon "button" at bounding box center [553, 352] width 12 height 12
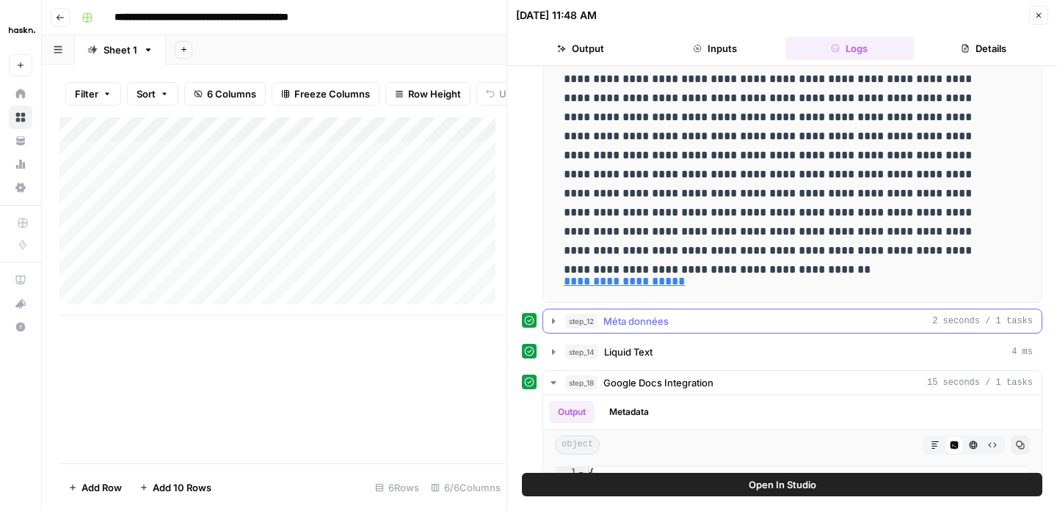
click at [551, 322] on icon "button" at bounding box center [553, 322] width 12 height 12
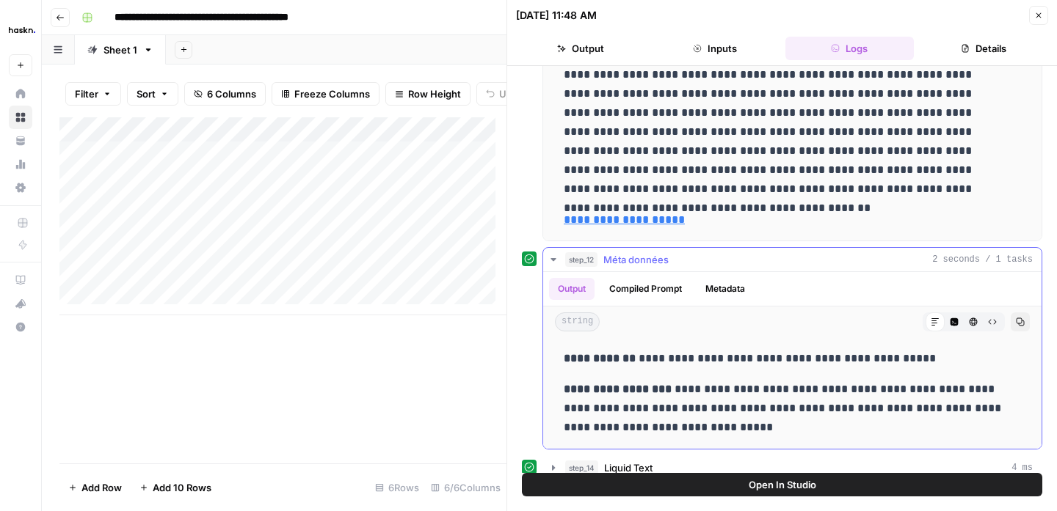
scroll to position [440, 0]
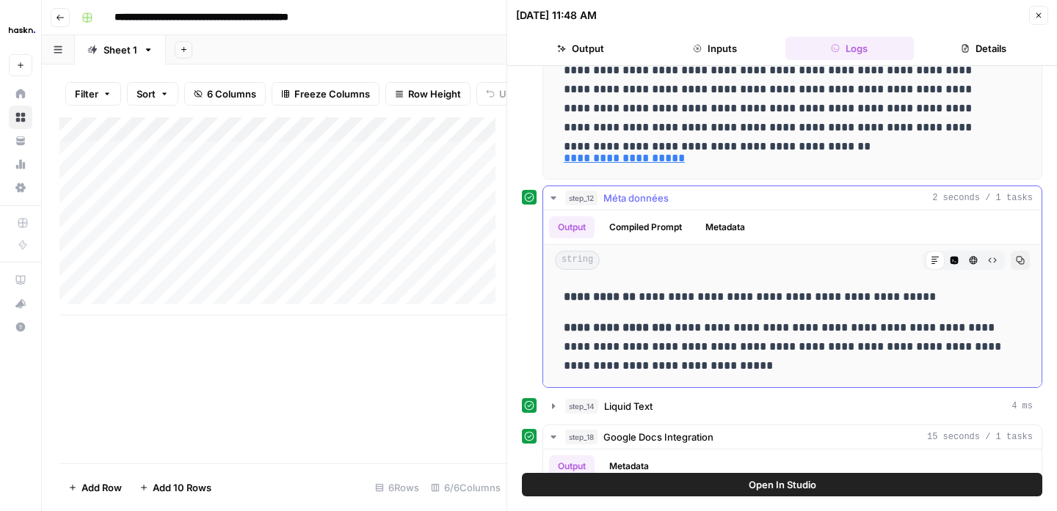
click at [554, 194] on icon "button" at bounding box center [553, 198] width 12 height 12
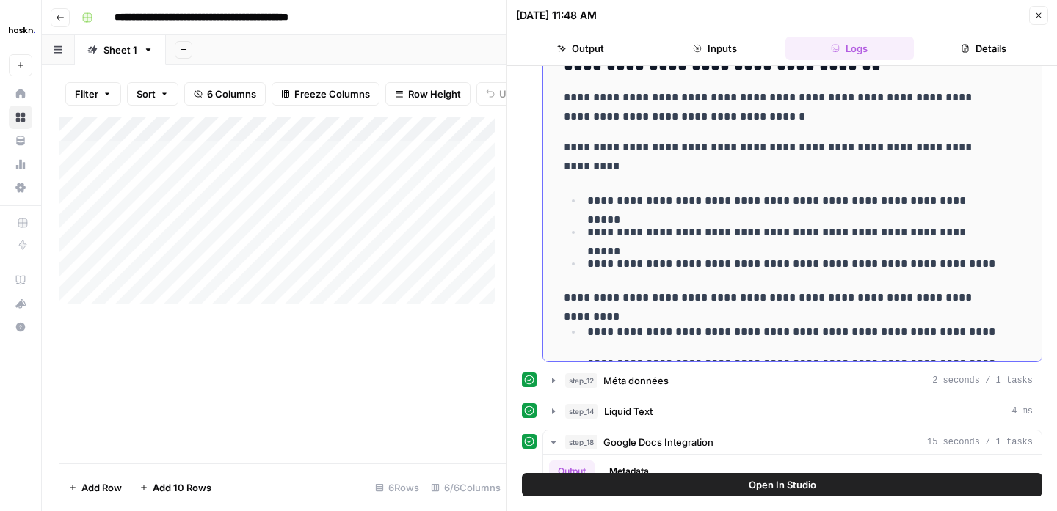
scroll to position [7118, 0]
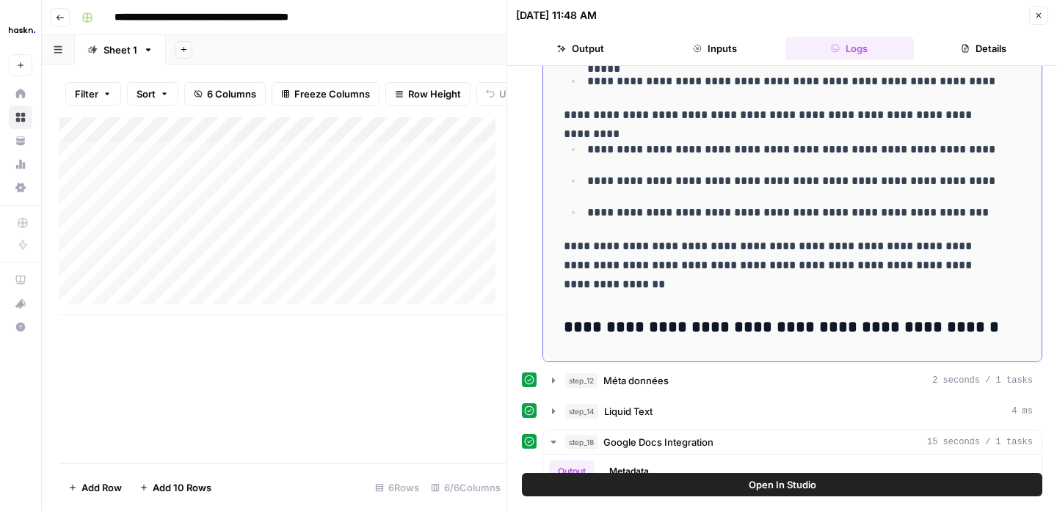
click at [950, 319] on h3 "**********" at bounding box center [781, 328] width 435 height 21
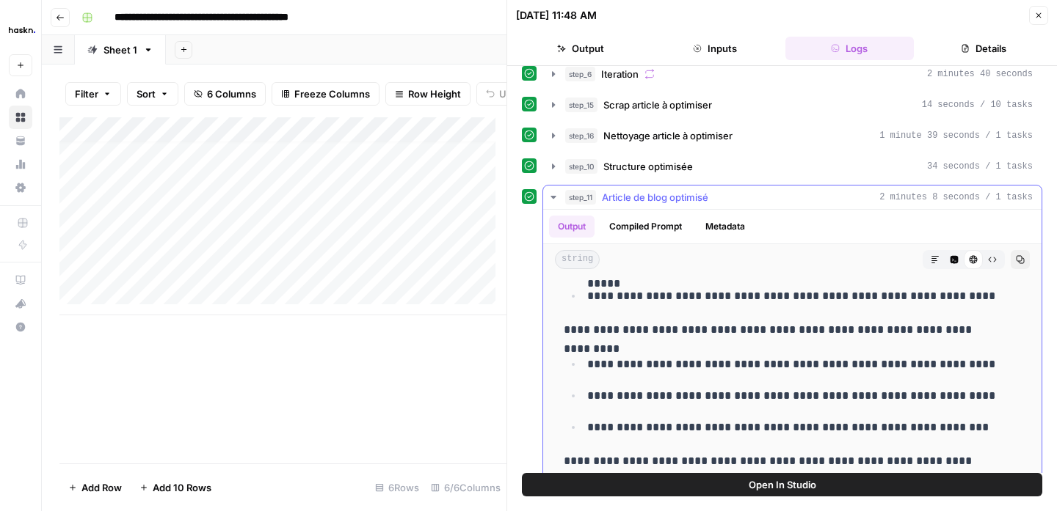
scroll to position [0, 0]
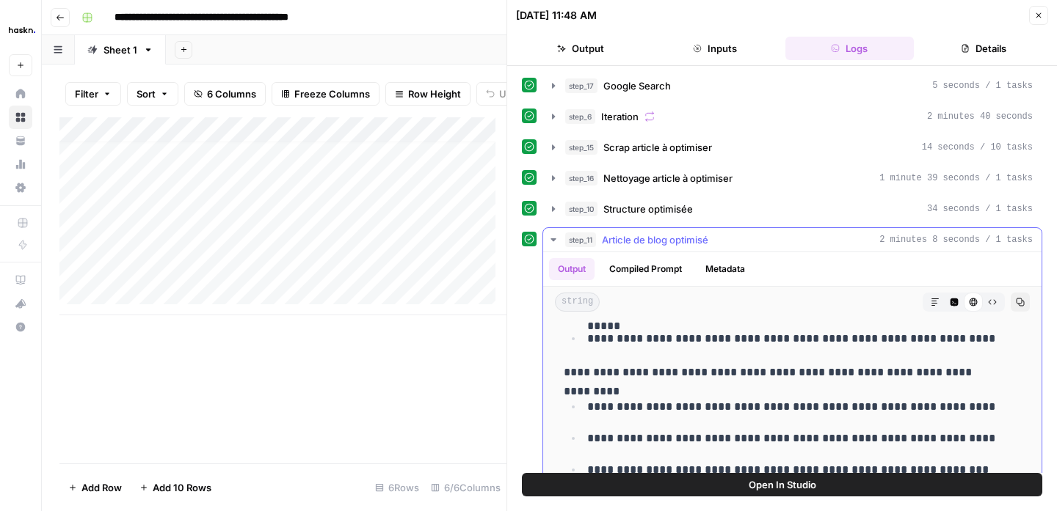
click at [550, 238] on icon "button" at bounding box center [553, 240] width 12 height 12
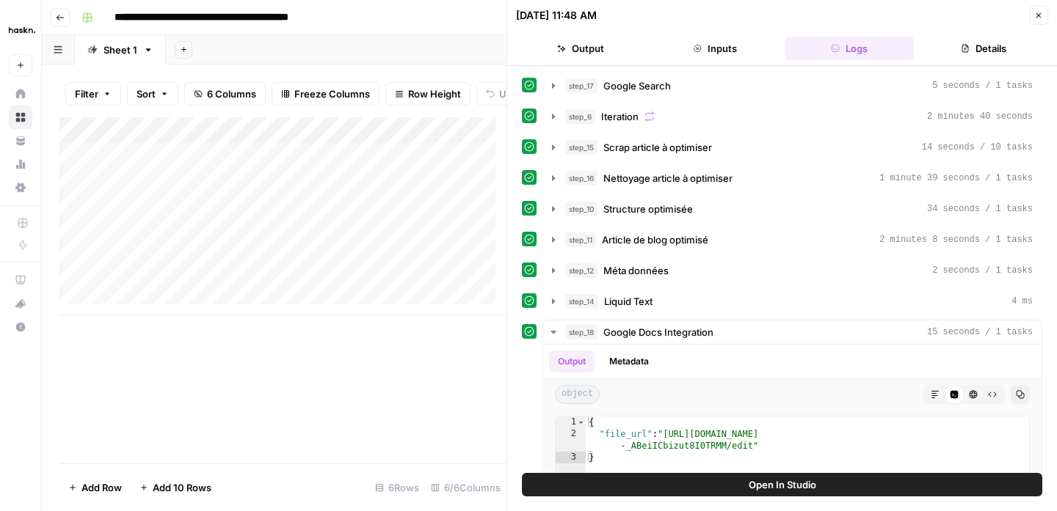
click at [1035, 17] on icon "button" at bounding box center [1038, 15] width 9 height 9
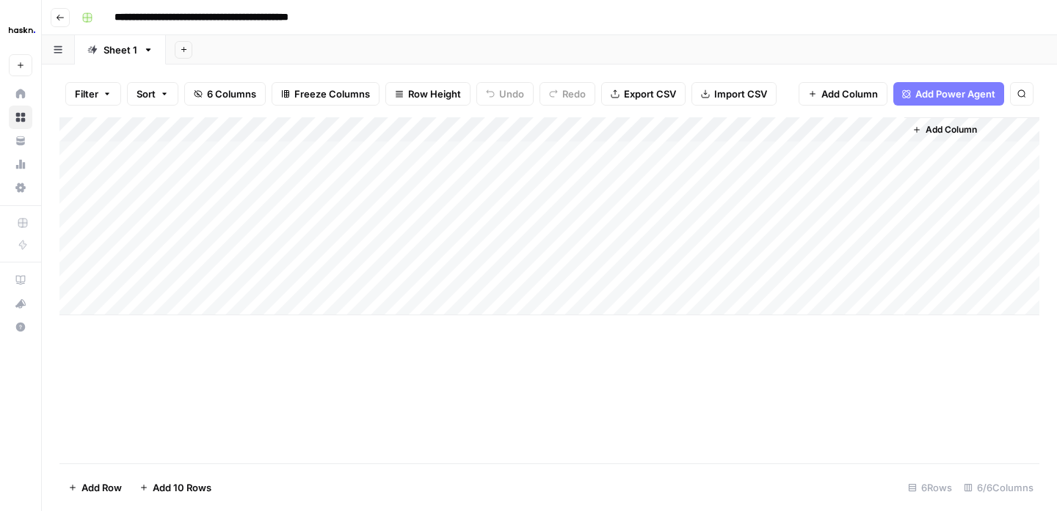
drag, startPoint x: 62, startPoint y: 18, endPoint x: 273, endPoint y: 110, distance: 230.7
click at [62, 18] on icon "button" at bounding box center [60, 17] width 9 height 9
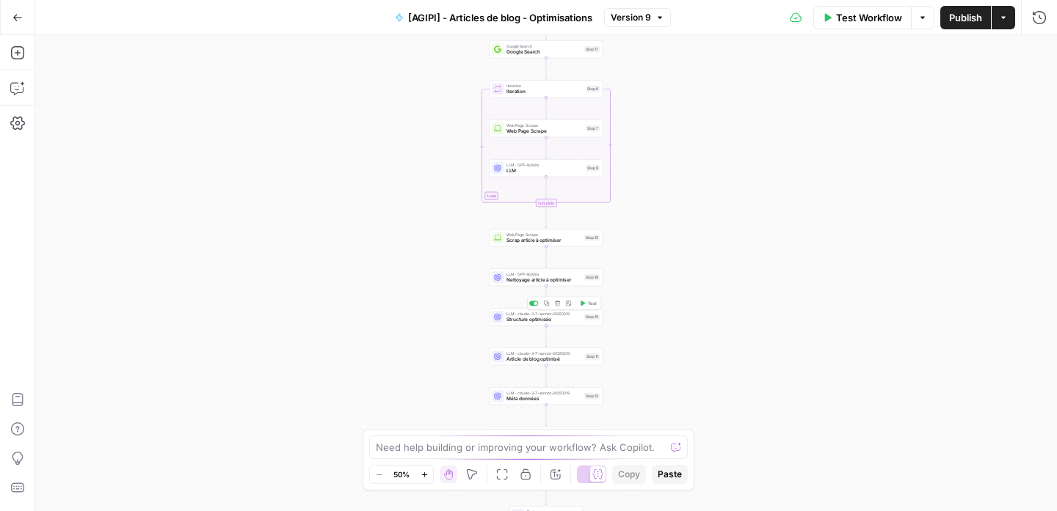
click at [556, 321] on span "Structure optimisée" at bounding box center [543, 319] width 75 height 7
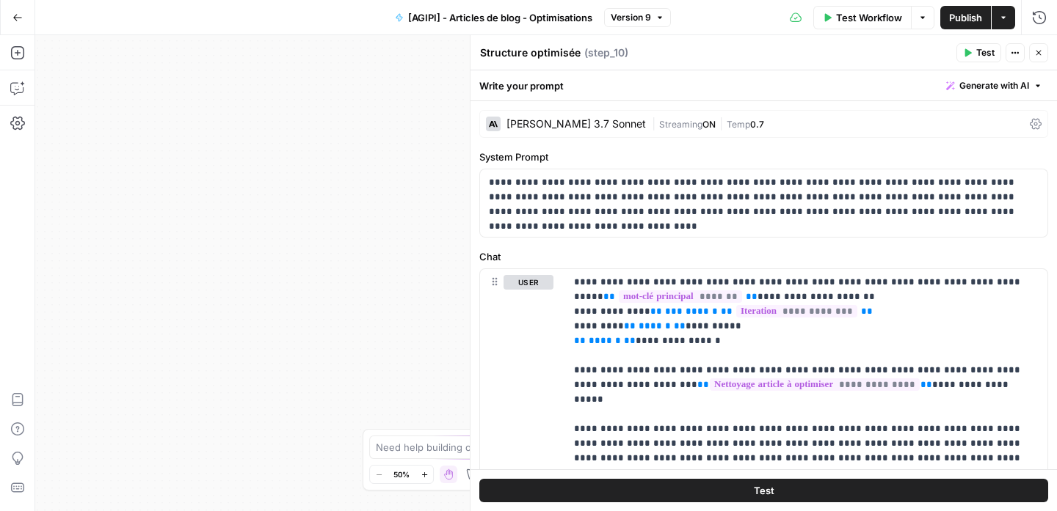
click at [1041, 53] on icon "button" at bounding box center [1038, 52] width 9 height 9
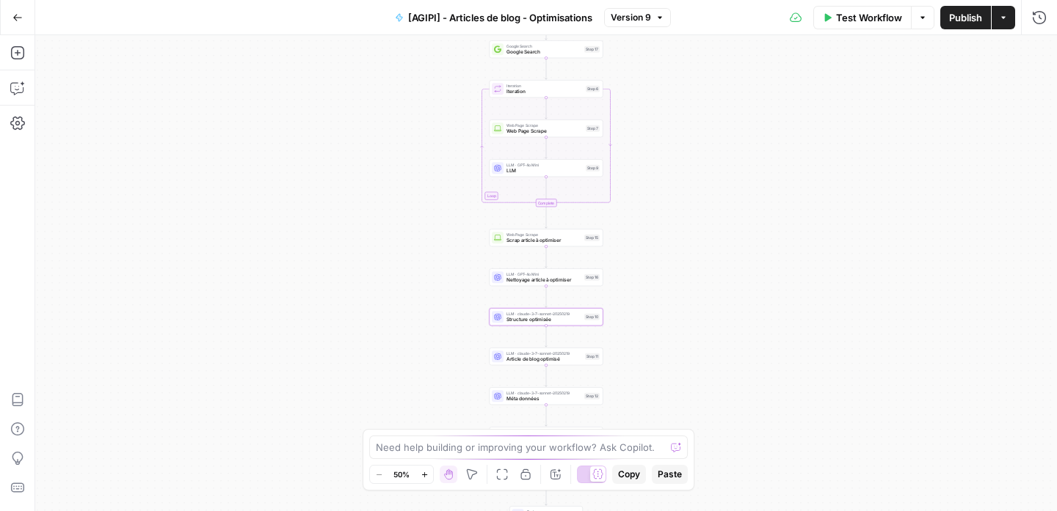
click at [517, 360] on span "Article de blog optimisé" at bounding box center [544, 359] width 76 height 7
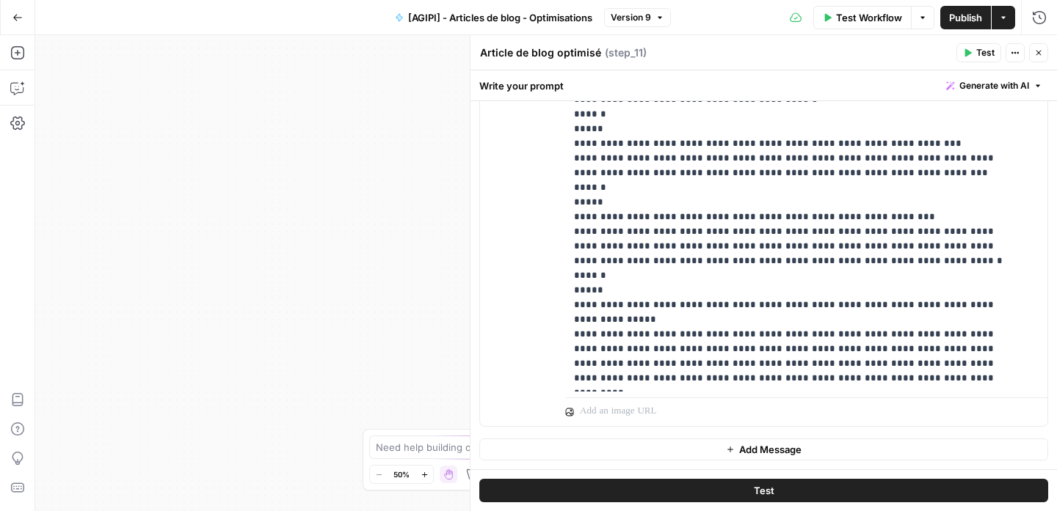
scroll to position [1176, 0]
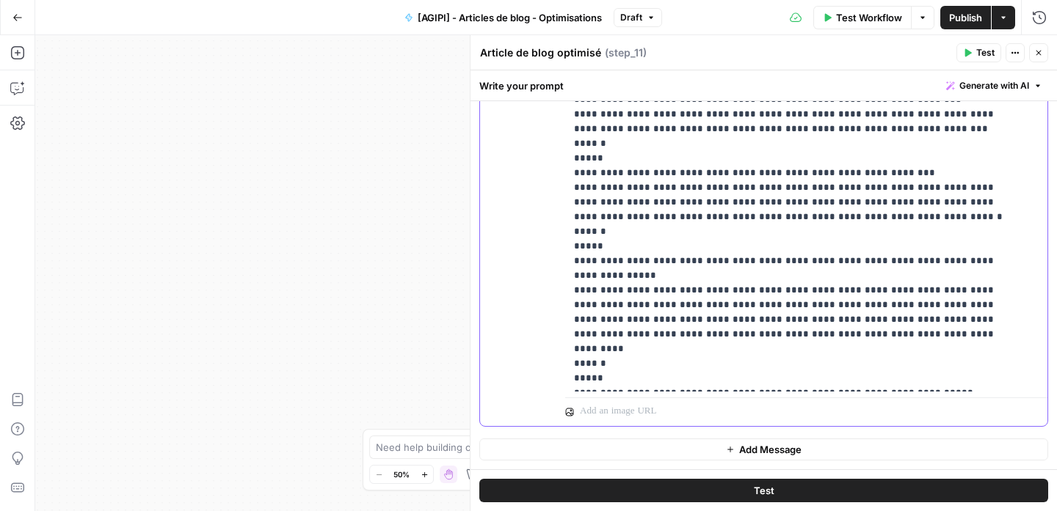
scroll to position [5460, 0]
click at [963, 7] on button "Publish" at bounding box center [965, 17] width 51 height 23
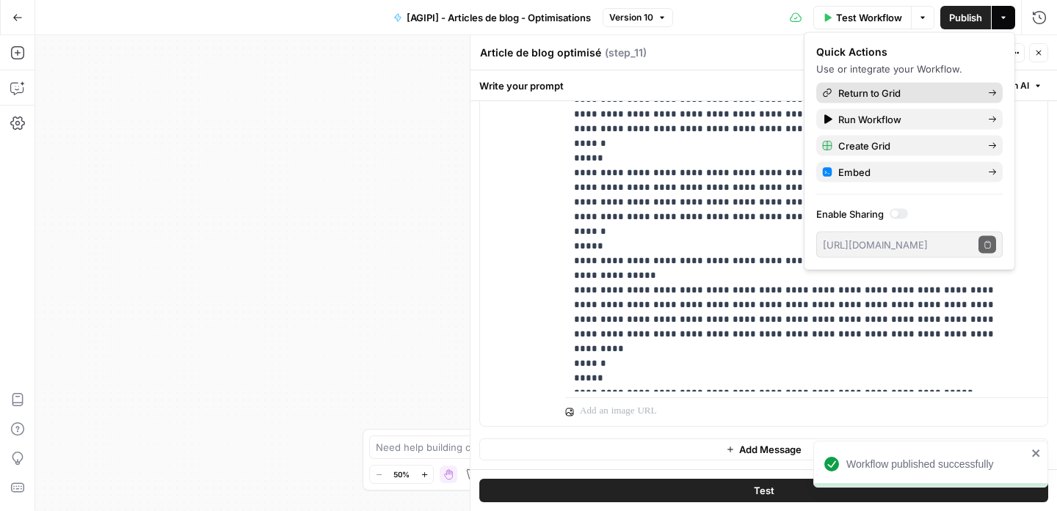
click at [925, 92] on span "Return to Grid" at bounding box center [907, 93] width 138 height 15
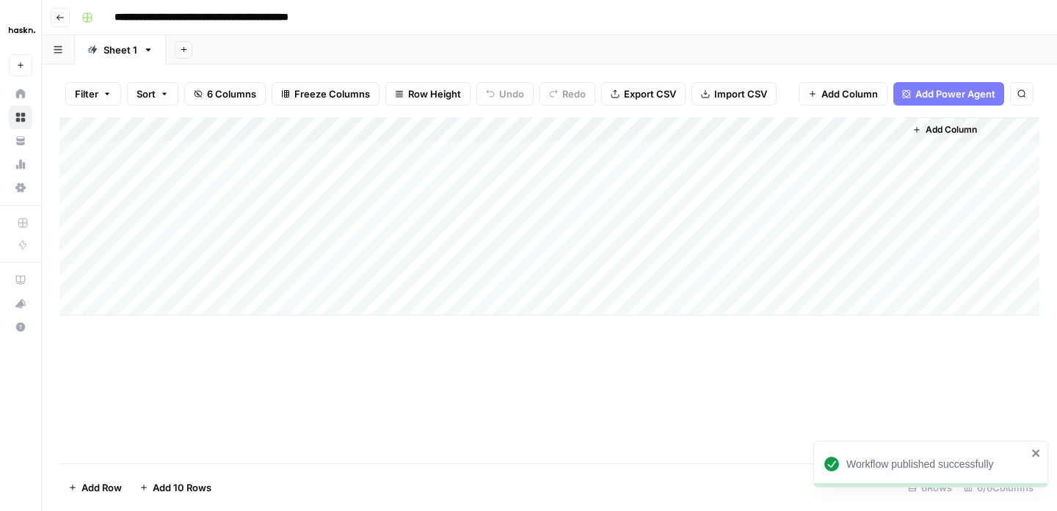
click at [700, 227] on div "Add Column" at bounding box center [549, 216] width 980 height 198
